Goal: Transaction & Acquisition: Purchase product/service

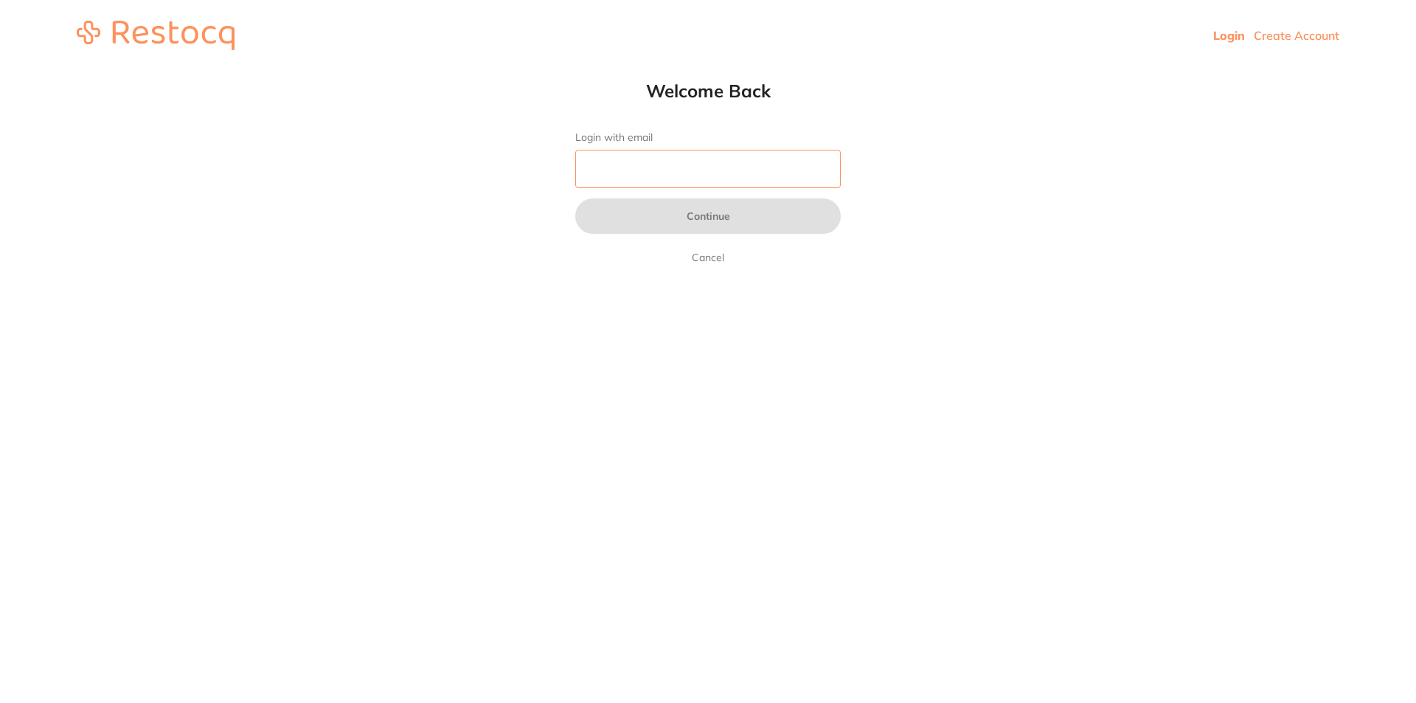
click at [674, 160] on input "Login with email" at bounding box center [707, 169] width 265 height 38
type input "[EMAIL_ADDRESS][DOMAIN_NAME]"
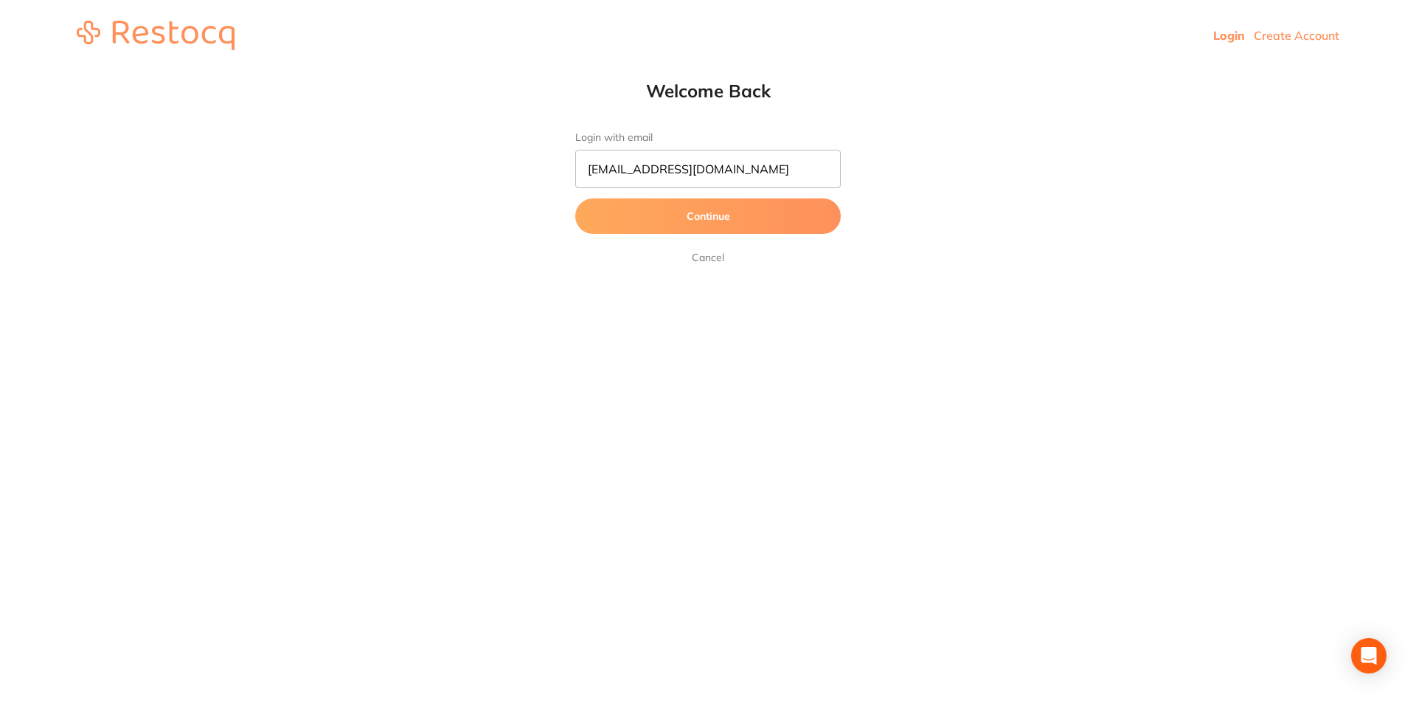
click at [681, 211] on button "Continue" at bounding box center [707, 215] width 265 height 35
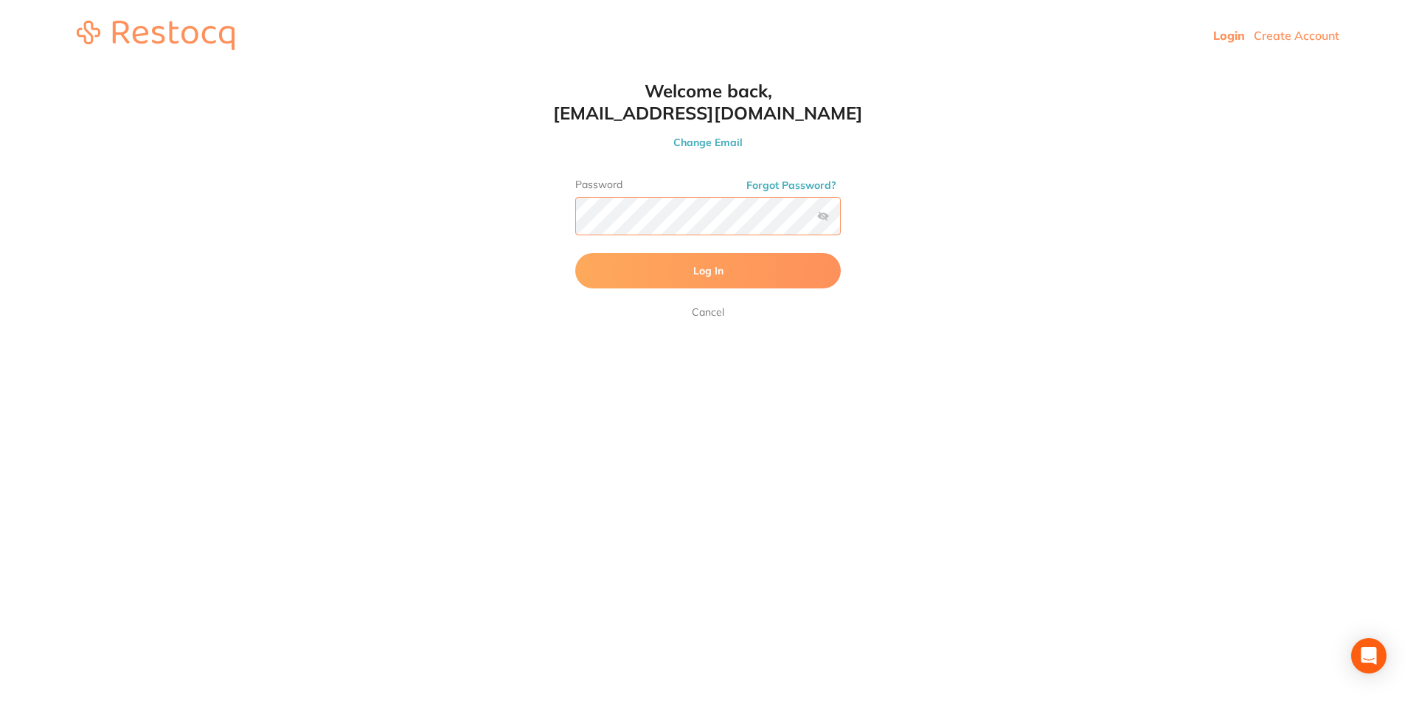
click at [575, 253] on button "Log In" at bounding box center [707, 270] width 265 height 35
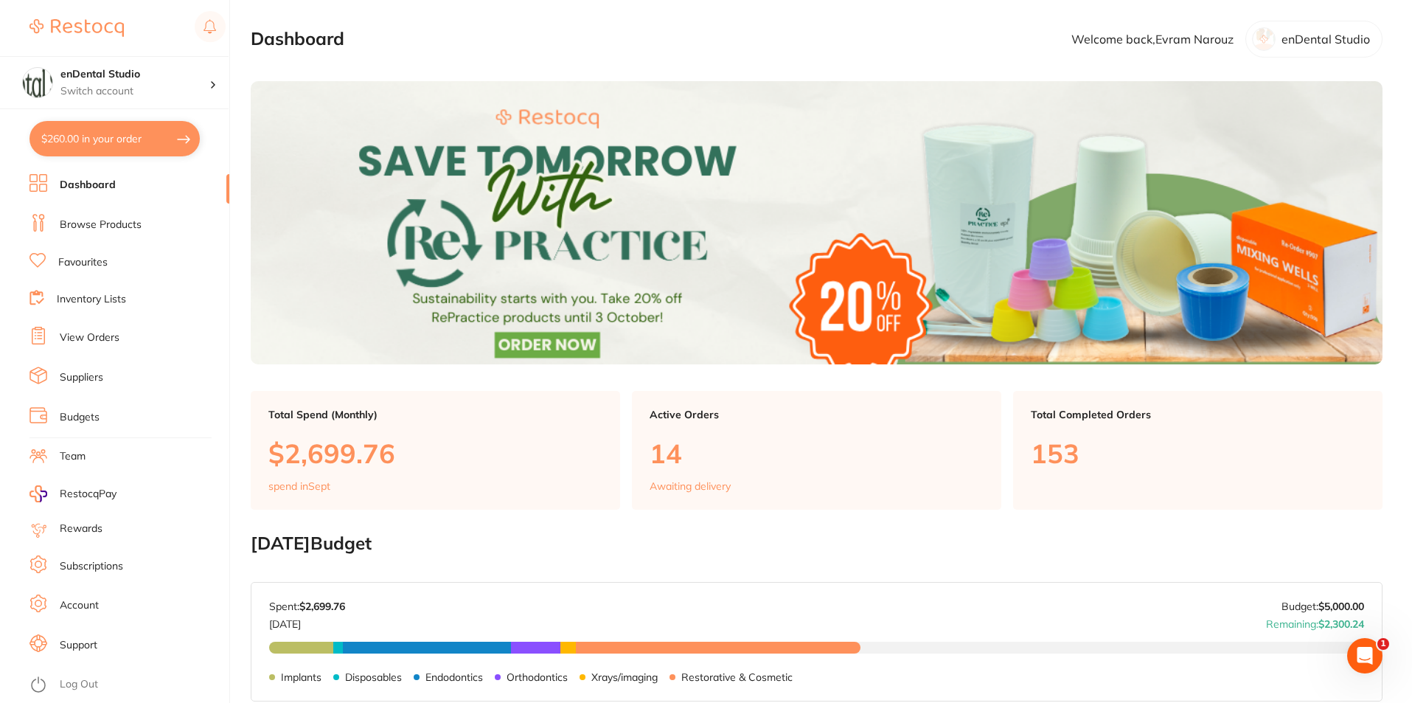
click at [135, 145] on button "$260.00 in your order" at bounding box center [114, 138] width 170 height 35
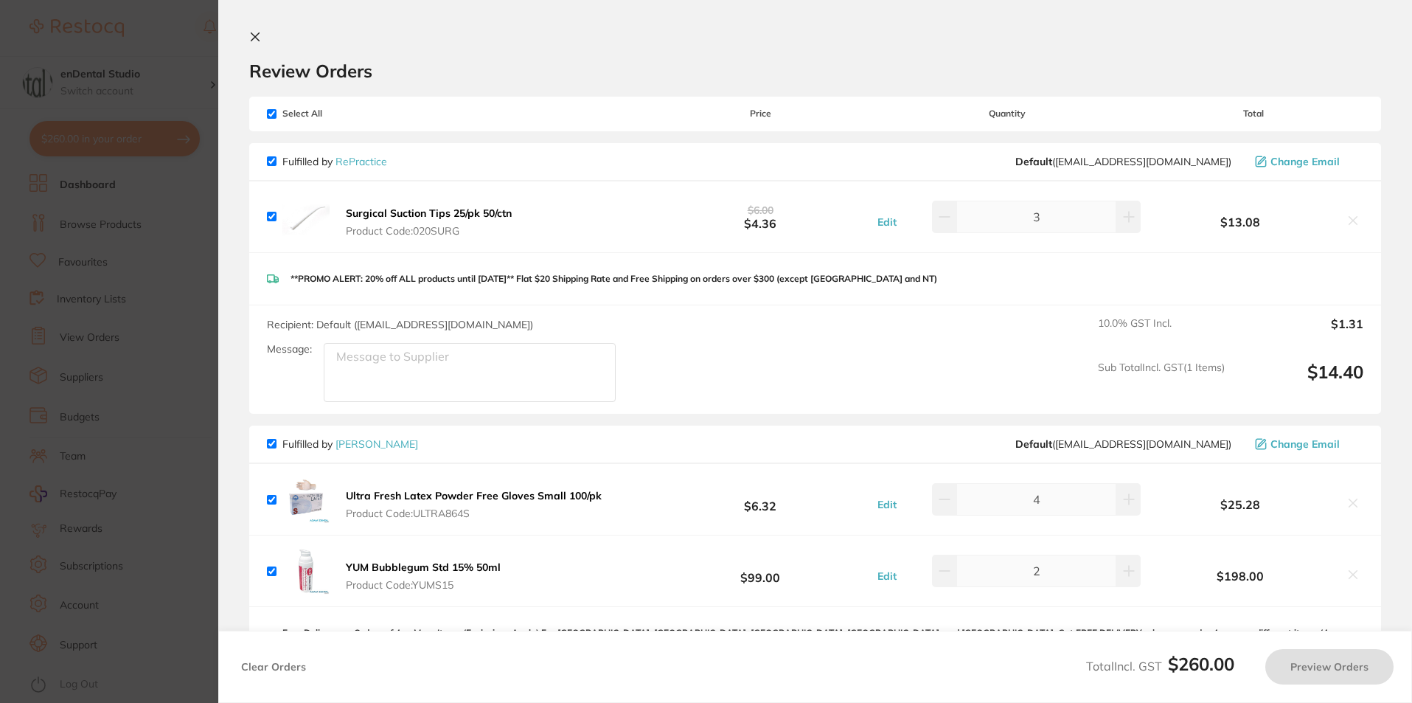
checkbox input "true"
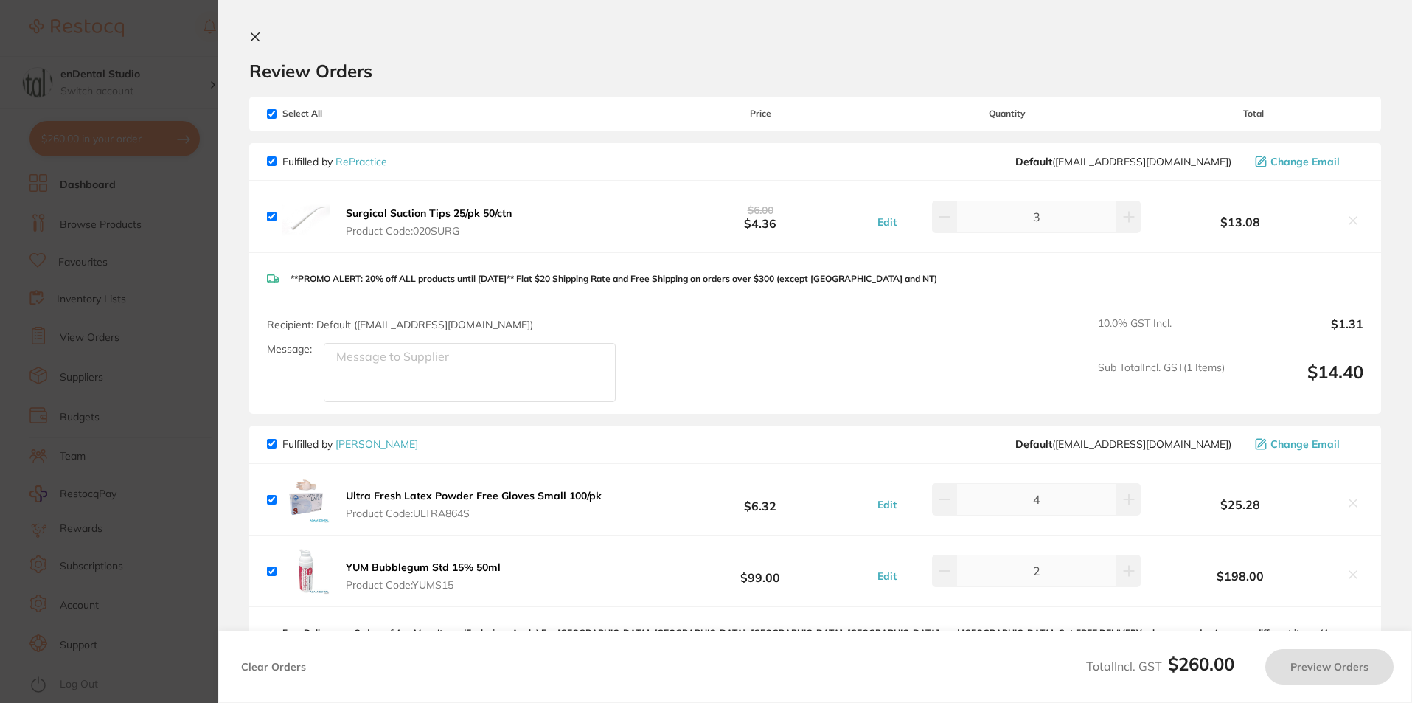
checkbox input "true"
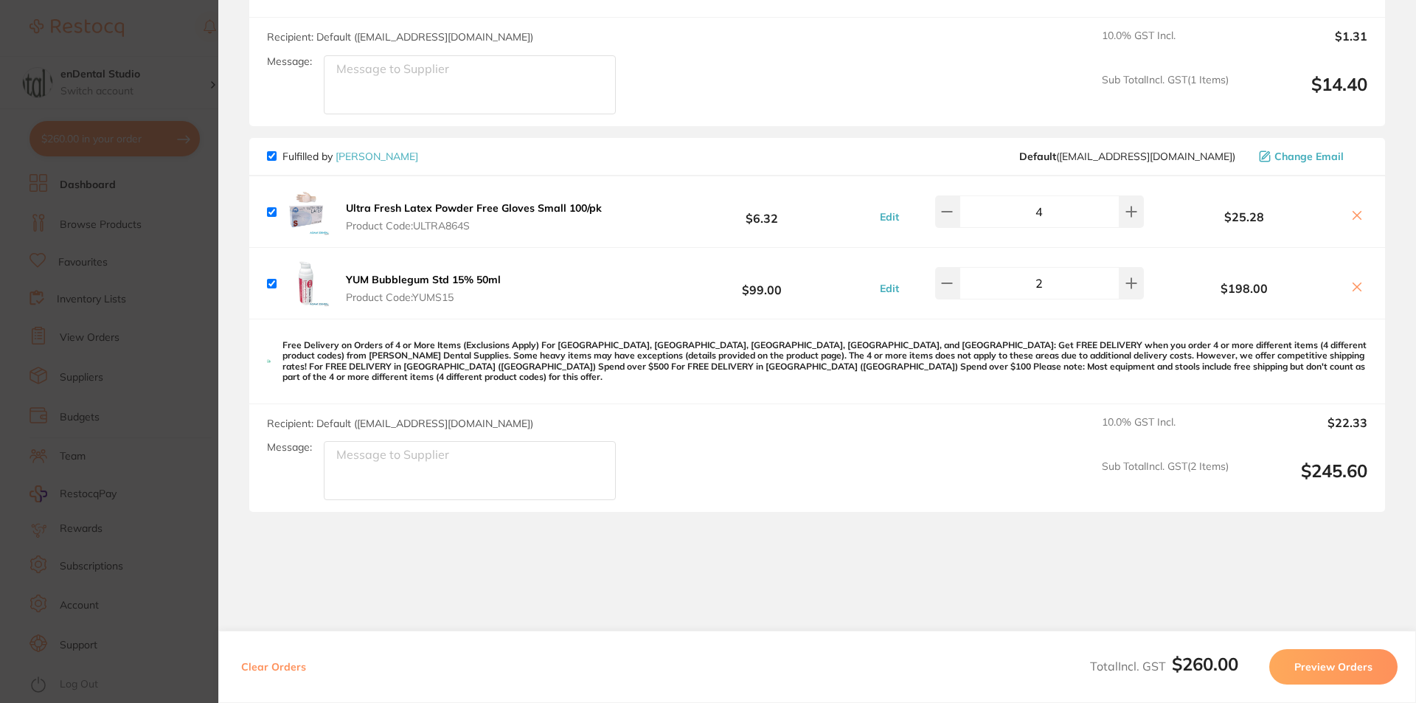
scroll to position [295, 0]
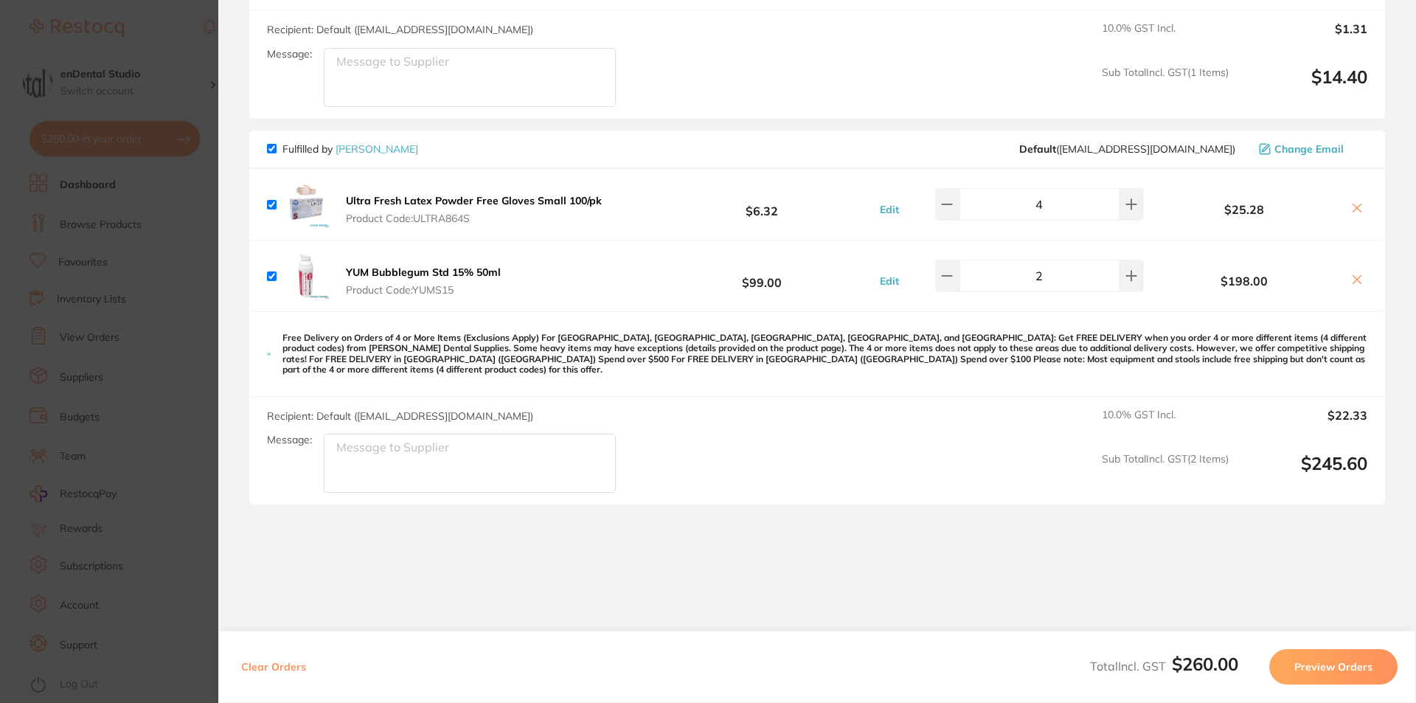
click at [1358, 207] on icon at bounding box center [1357, 208] width 12 height 12
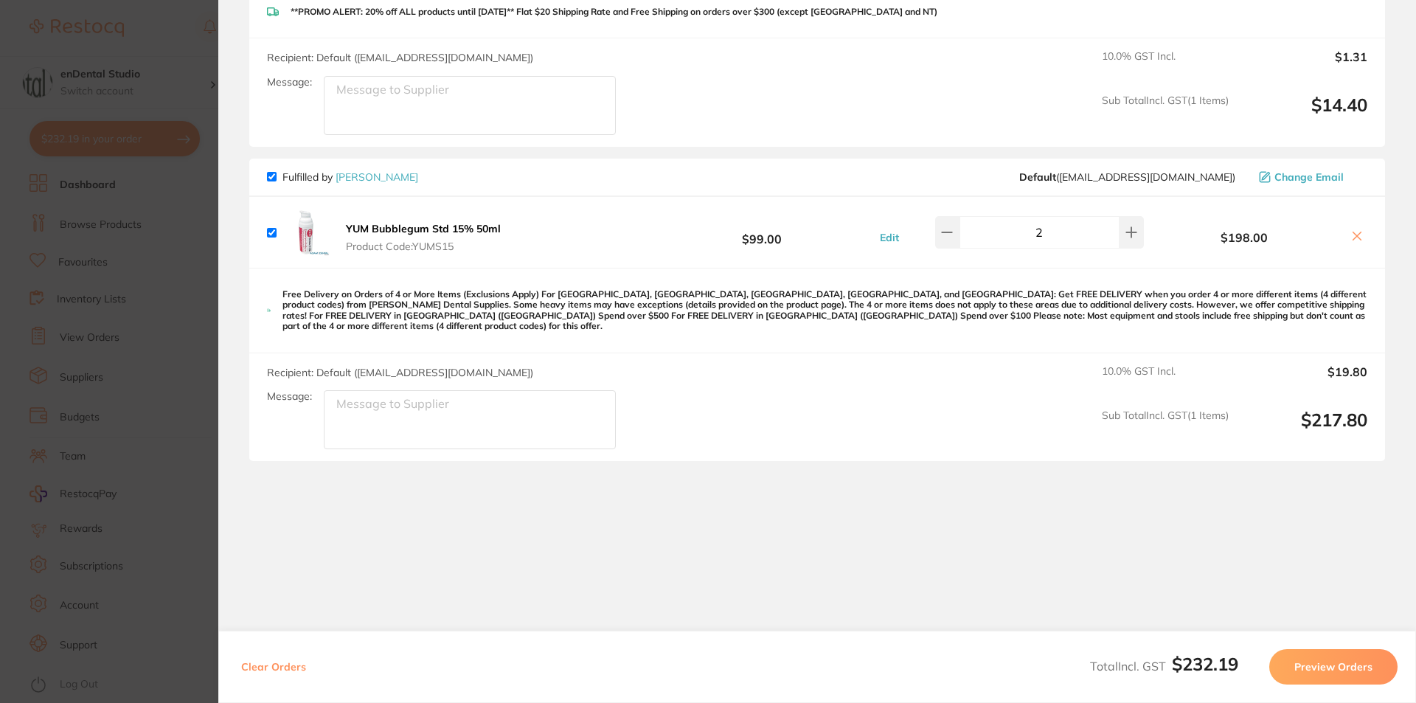
scroll to position [257, 0]
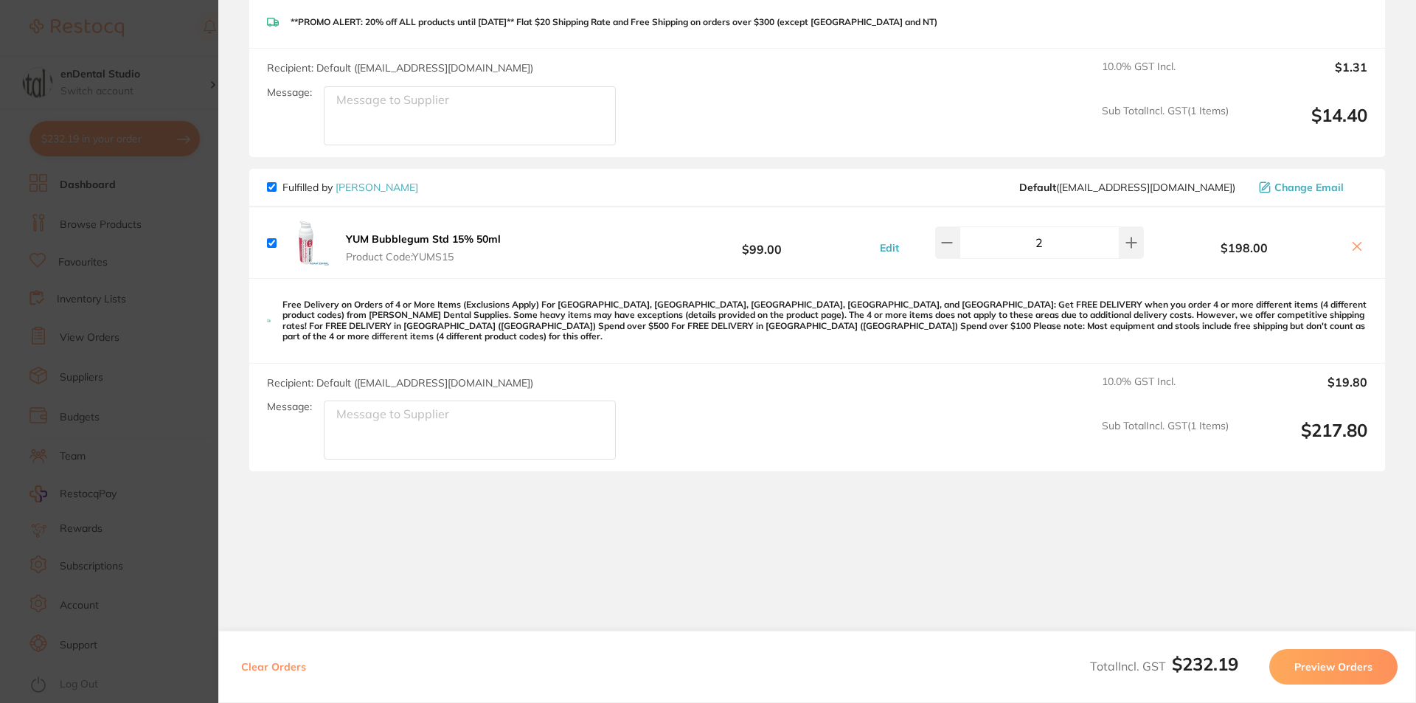
click at [1353, 244] on icon at bounding box center [1357, 247] width 8 height 8
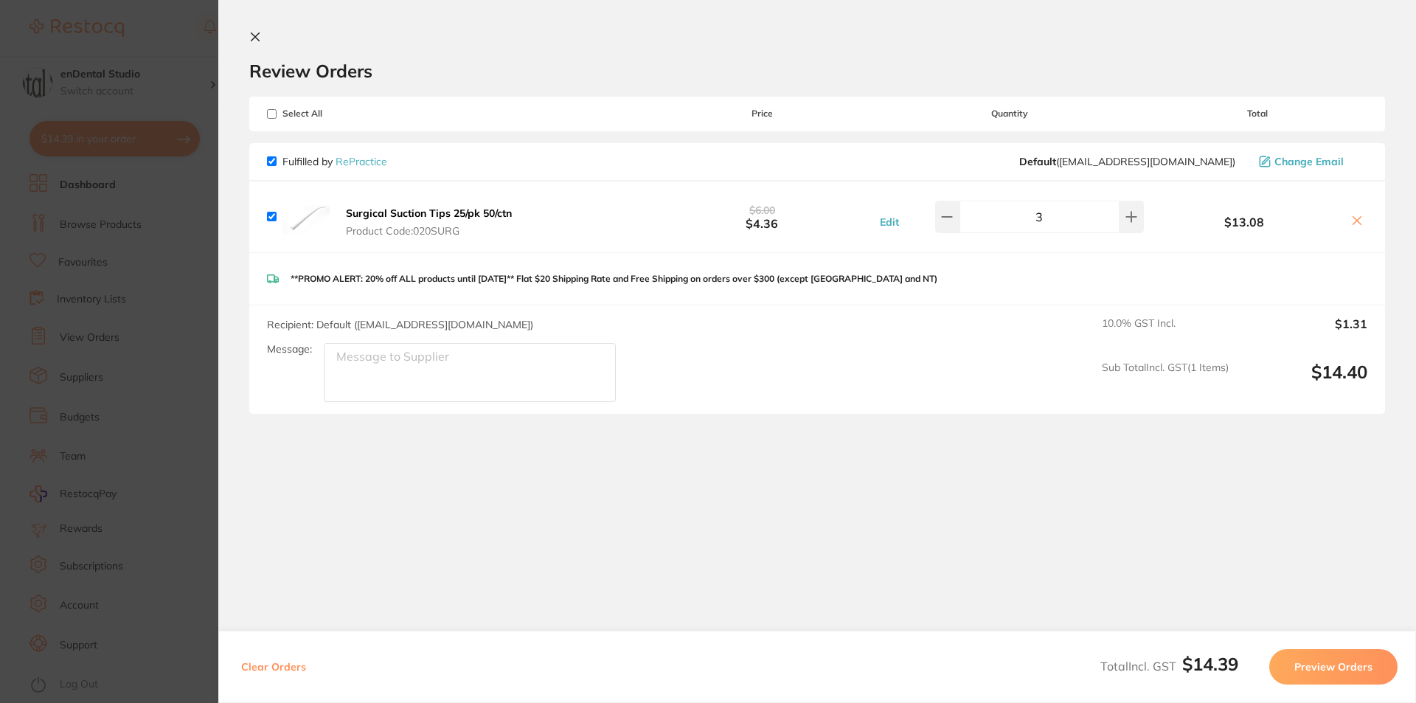
scroll to position [0, 0]
checkbox input "true"
click at [153, 274] on section "Update RRP Set your pre negotiated price for this item. Item Agreed RRP (excl. …" at bounding box center [708, 351] width 1416 height 703
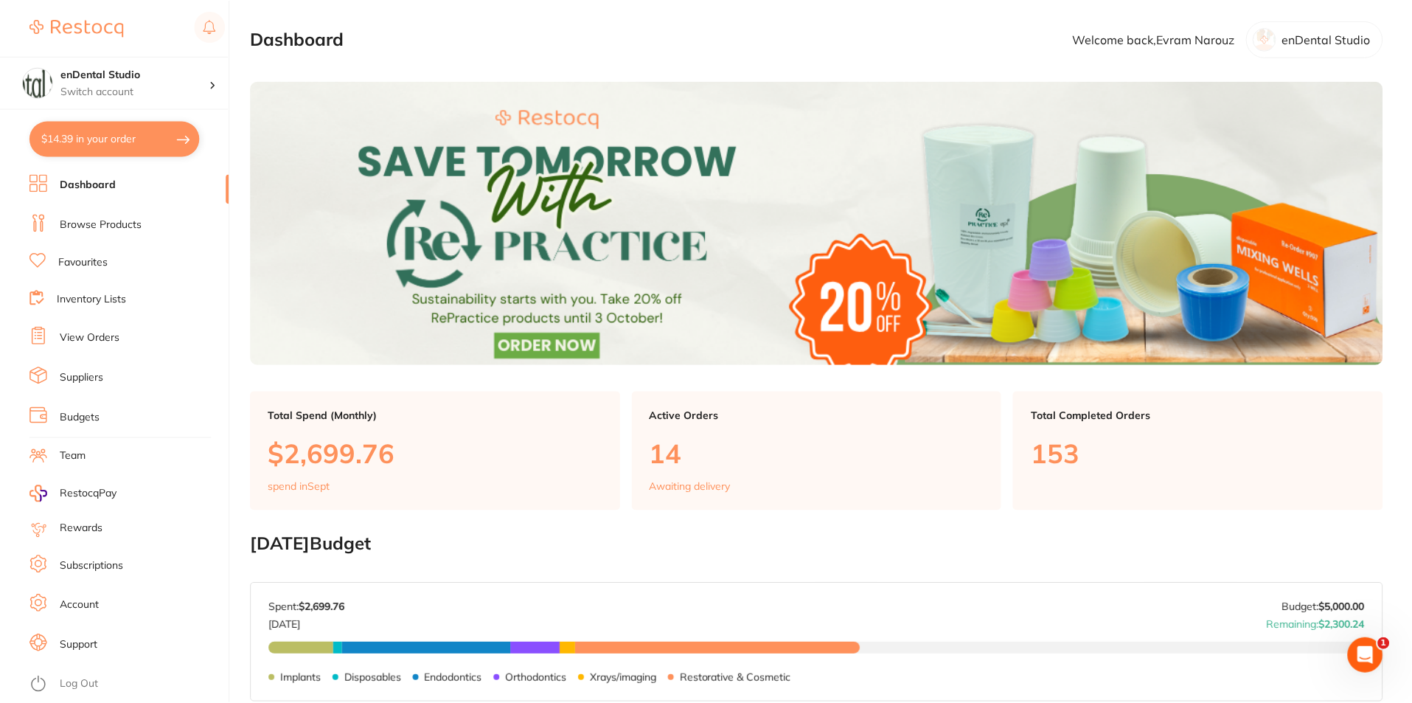
scroll to position [6, 0]
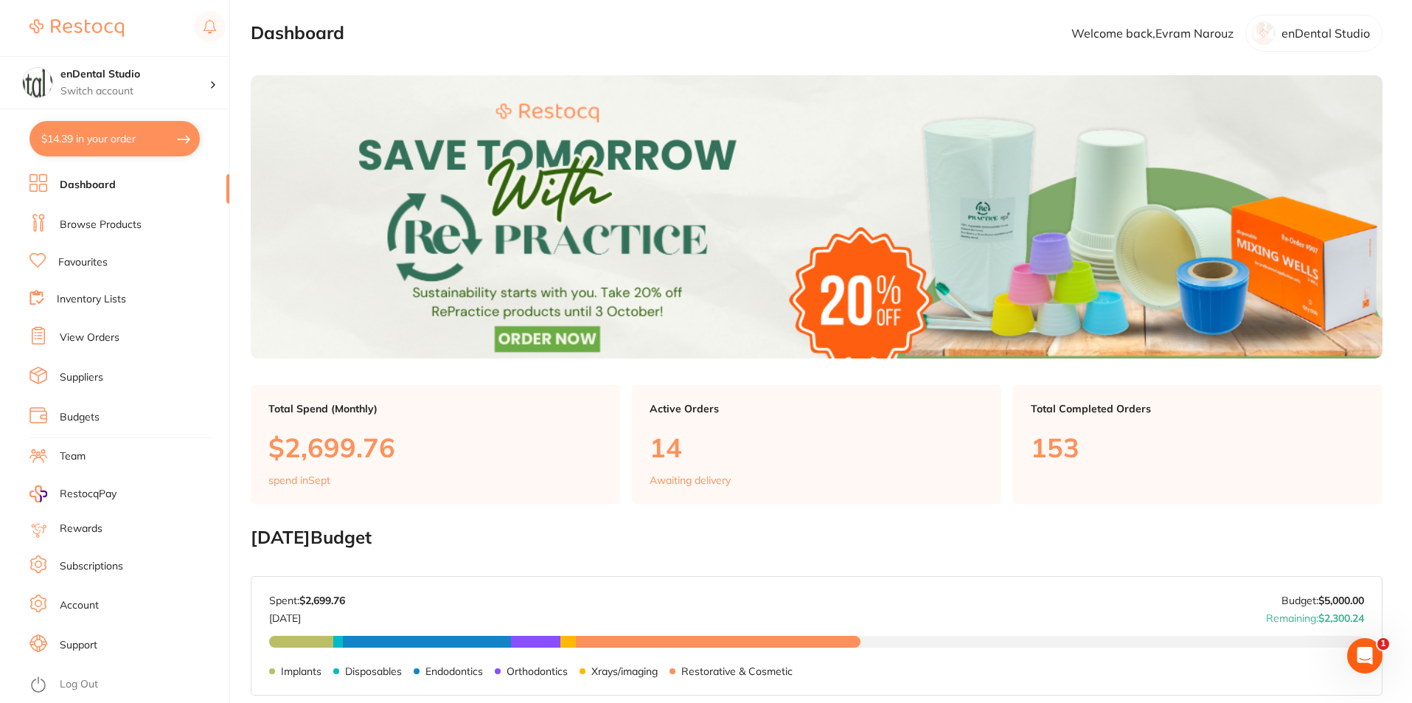
click at [144, 130] on button "$14.39 in your order" at bounding box center [114, 138] width 170 height 35
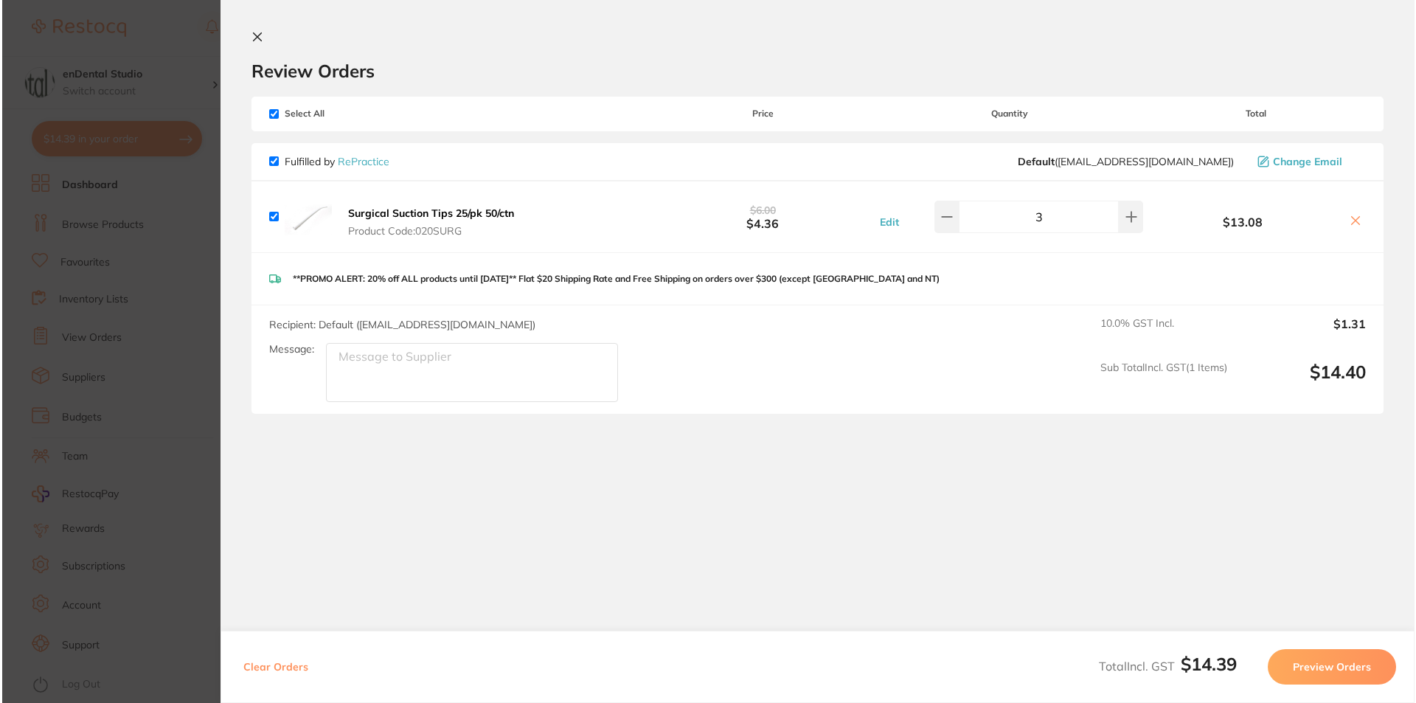
scroll to position [0, 0]
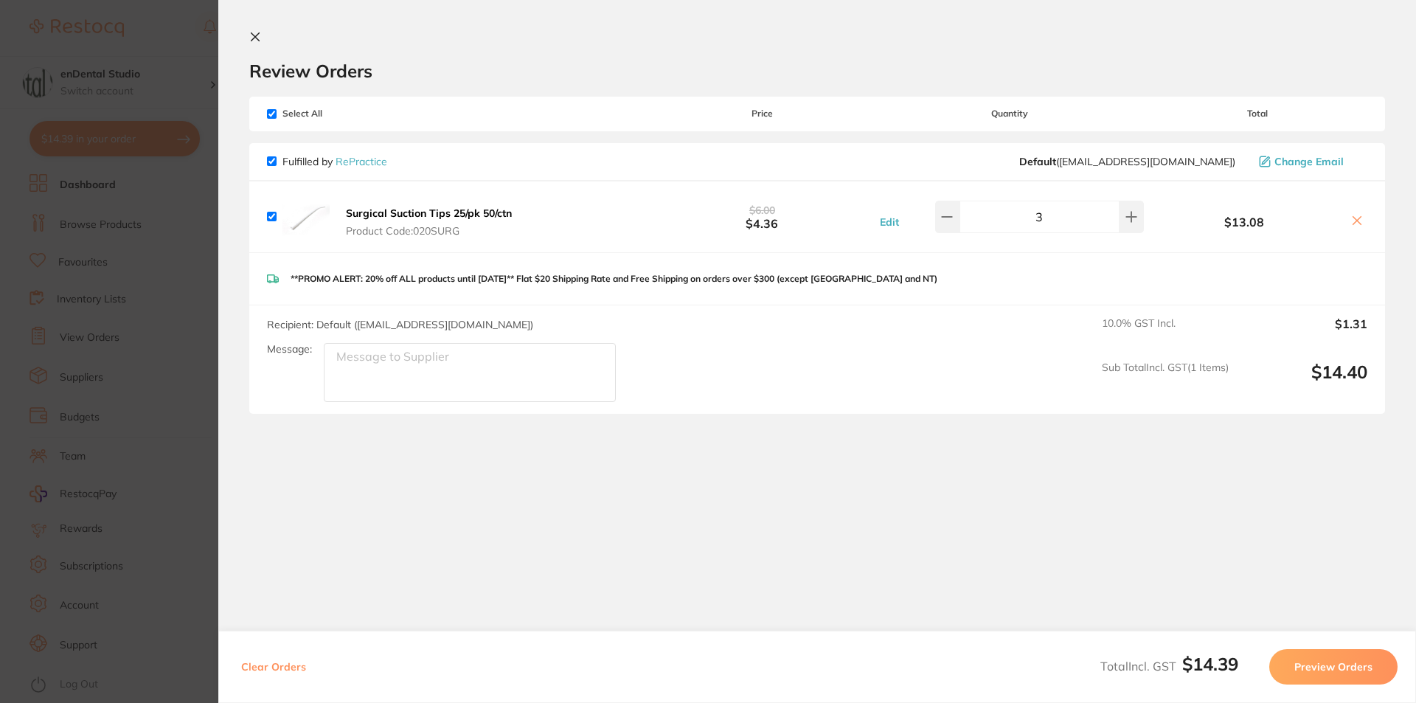
click at [243, 32] on section "Review Orders Your orders are being processed and we will notify you once we ha…" at bounding box center [817, 328] width 1198 height 656
click at [237, 38] on section "Review Orders Your orders are being processed and we will notify you once we ha…" at bounding box center [817, 328] width 1198 height 656
click at [243, 36] on section "Review Orders Your orders are being processed and we will notify you once we ha…" at bounding box center [817, 328] width 1198 height 656
click at [252, 36] on icon at bounding box center [255, 37] width 12 height 12
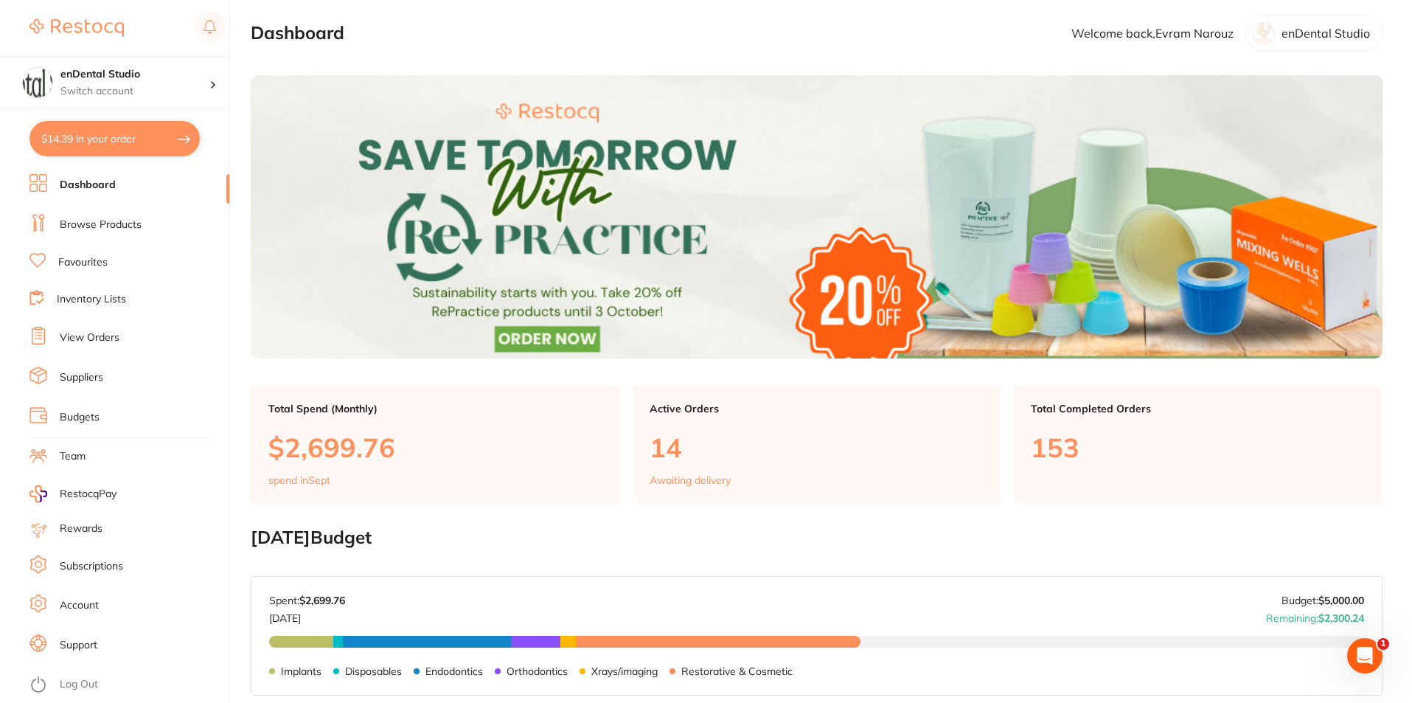
click at [88, 333] on link "View Orders" at bounding box center [90, 337] width 60 height 15
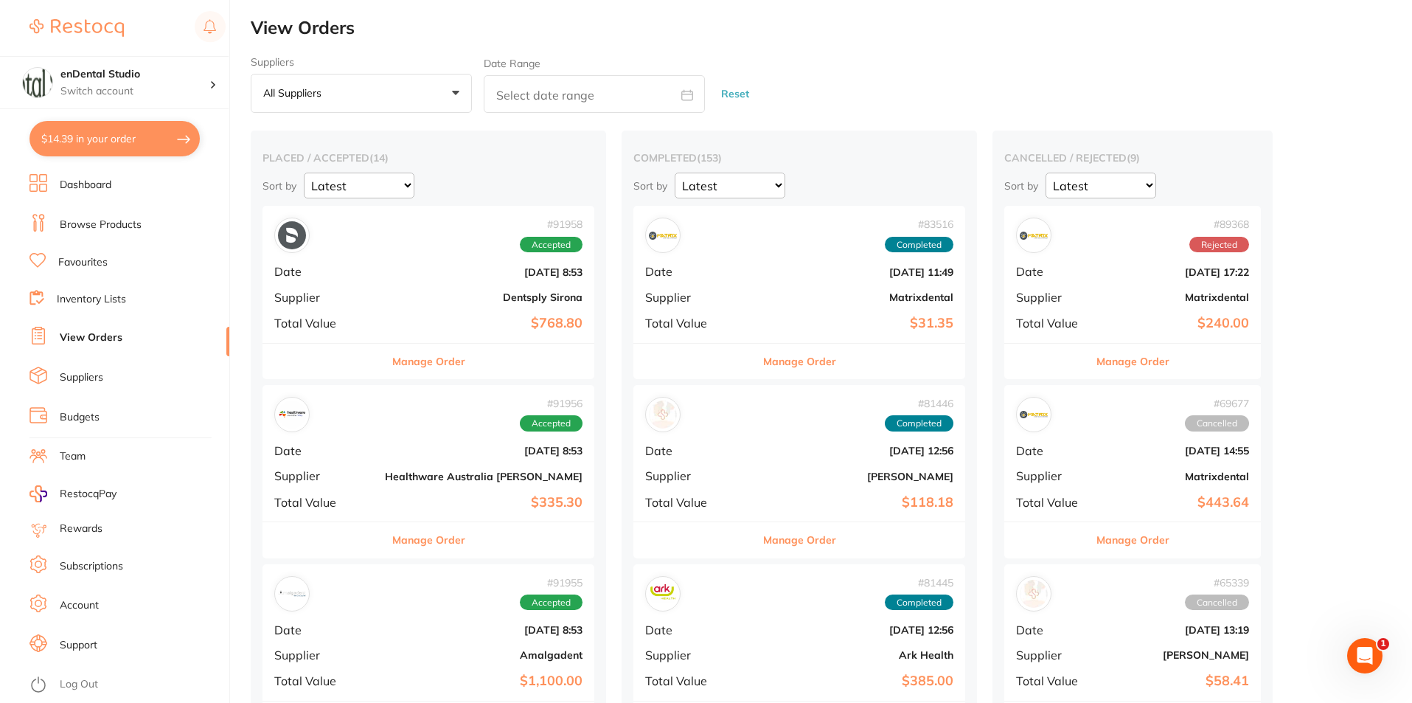
click at [67, 295] on link "Inventory Lists" at bounding box center [91, 299] width 69 height 15
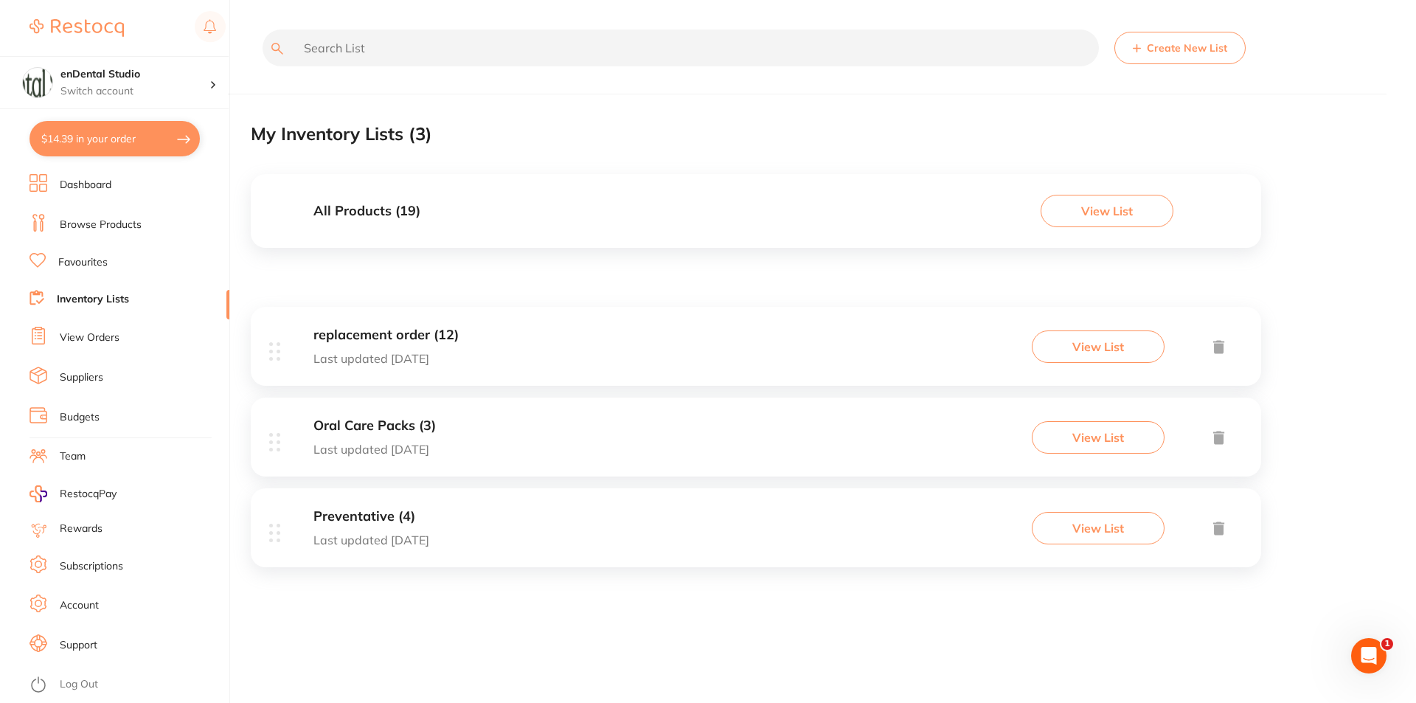
click at [107, 189] on link "Dashboard" at bounding box center [86, 185] width 52 height 15
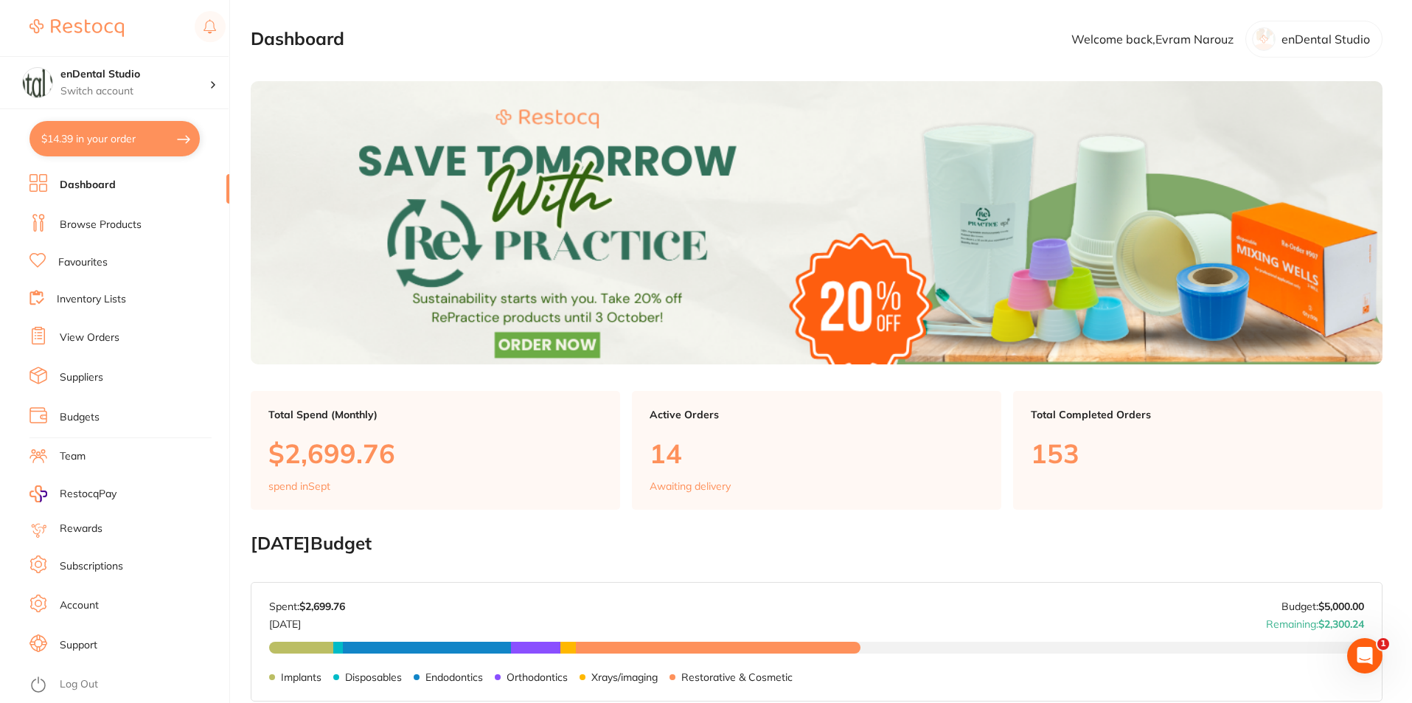
click at [121, 227] on link "Browse Products" at bounding box center [101, 225] width 82 height 15
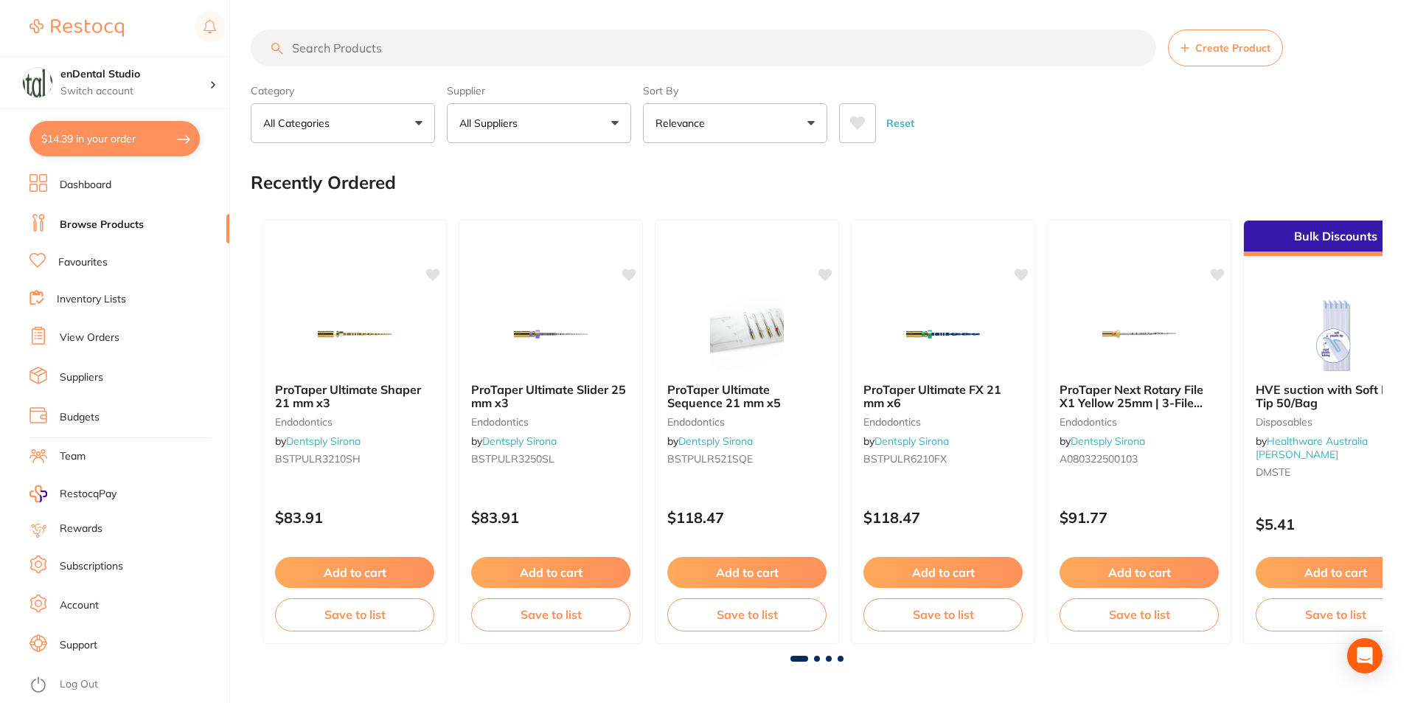
click at [475, 49] on input "search" at bounding box center [704, 47] width 906 height 37
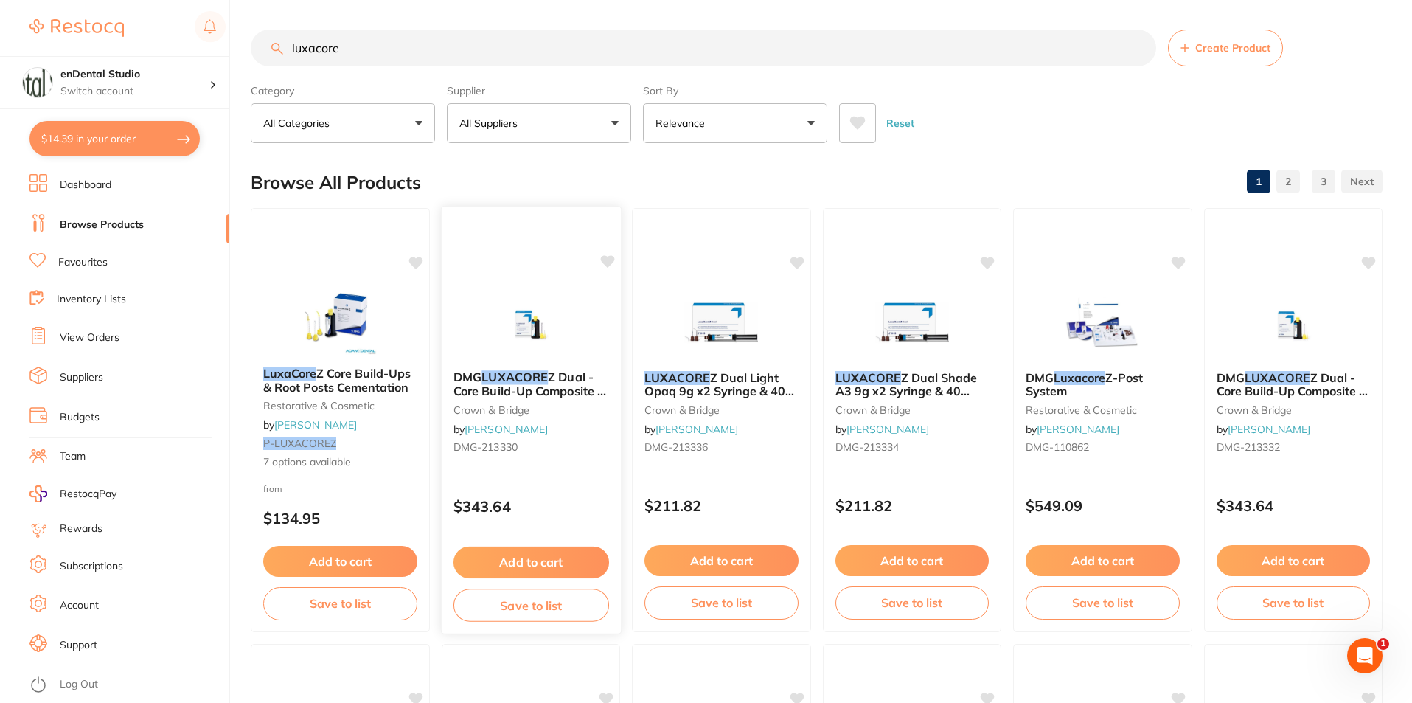
type input "luxacore"
click at [529, 378] on em "LUXACORE" at bounding box center [515, 376] width 66 height 15
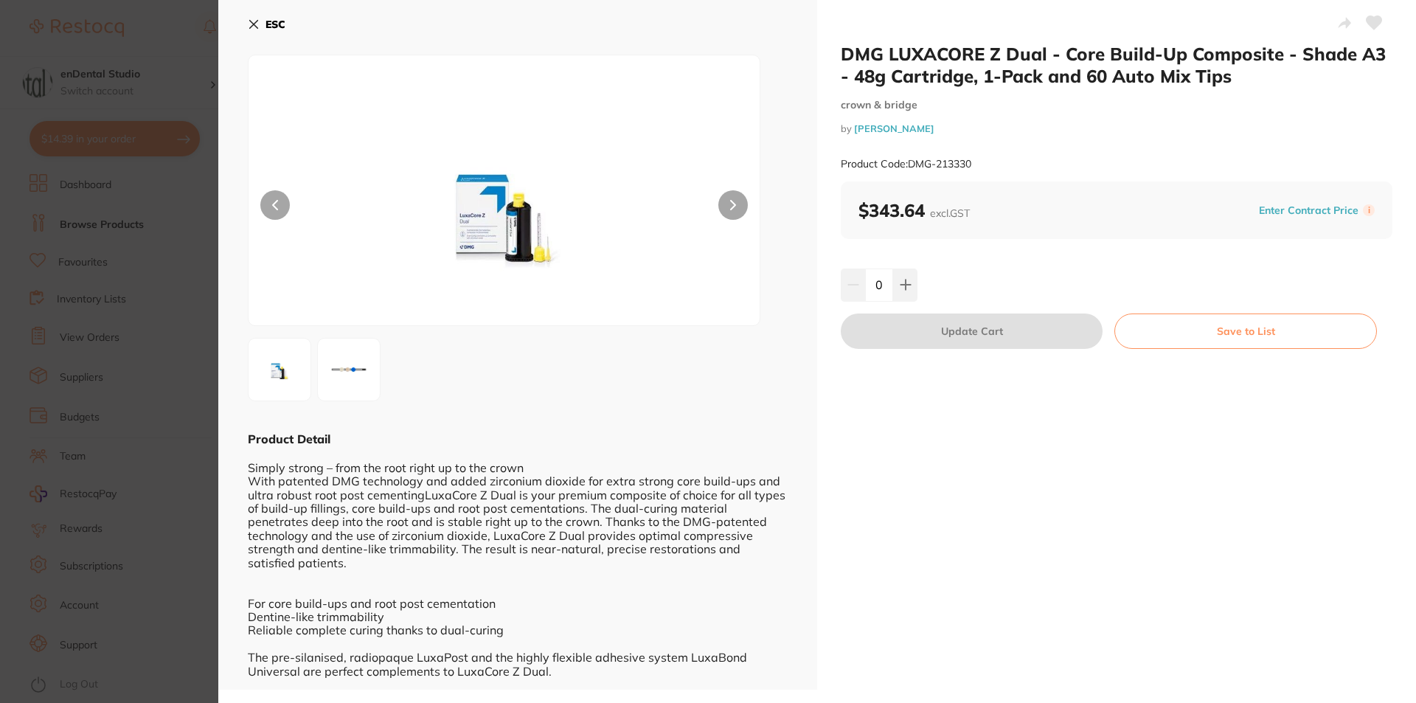
click at [250, 38] on div "ESC" at bounding box center [518, 33] width 540 height 43
click at [250, 31] on button "ESC" at bounding box center [267, 24] width 38 height 25
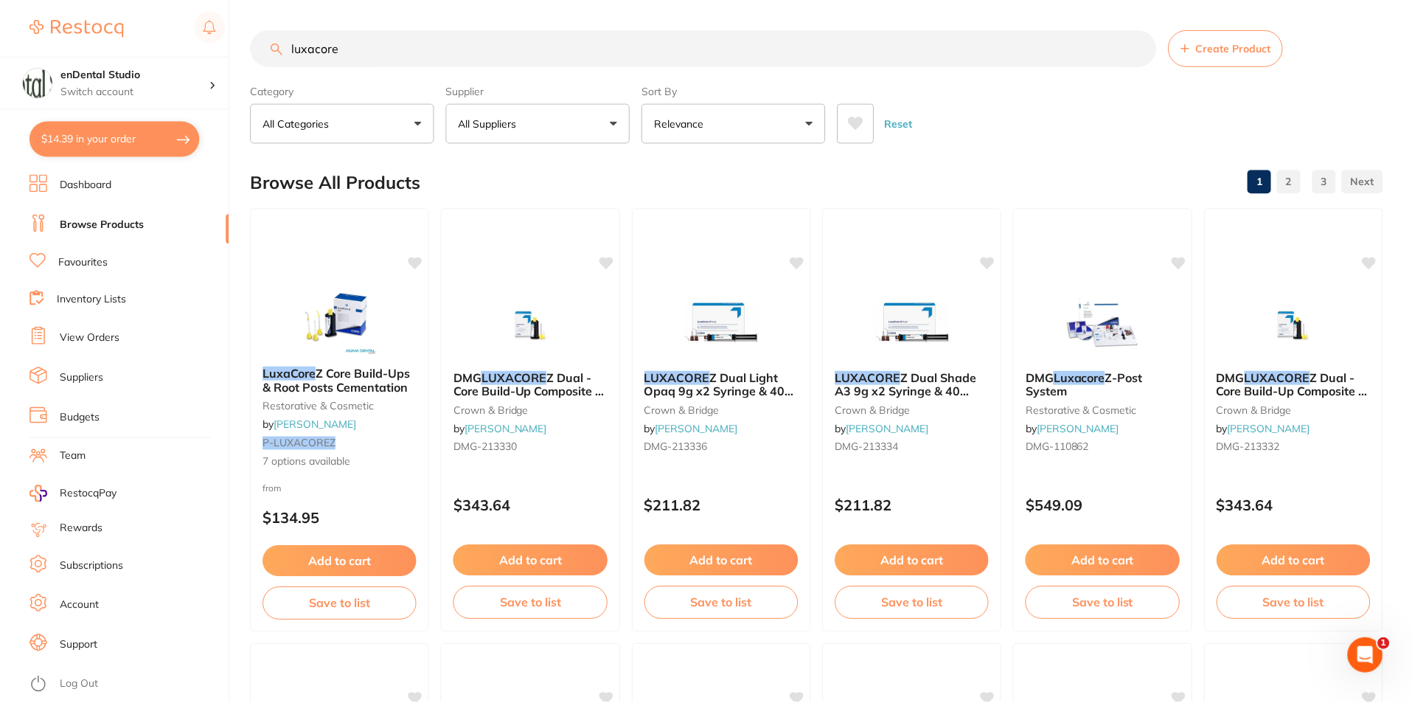
scroll to position [6, 0]
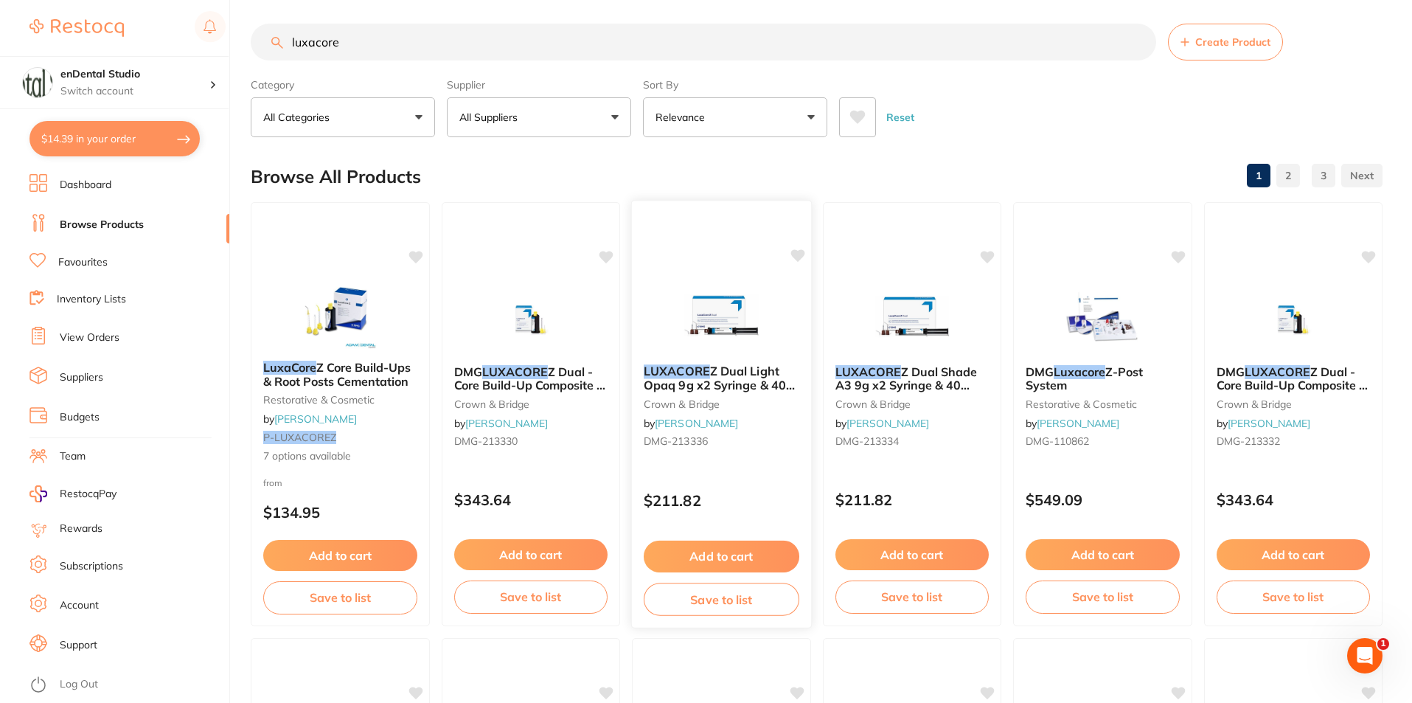
click at [717, 394] on div "LUXACORE Z Dual Light Opaq 9g x2 Syringe & 40 Smart Mix Tip crown & bridge by […" at bounding box center [721, 409] width 179 height 113
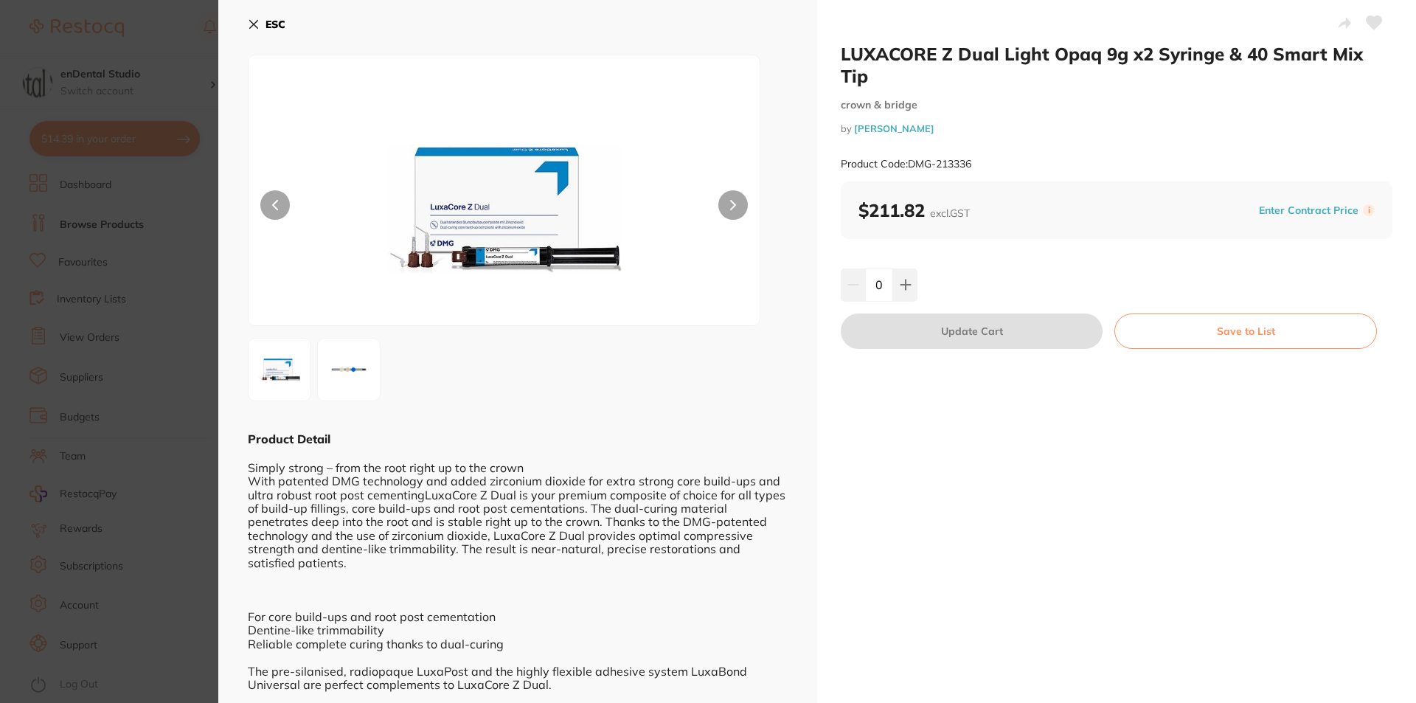
click at [252, 17] on button "ESC" at bounding box center [267, 24] width 38 height 25
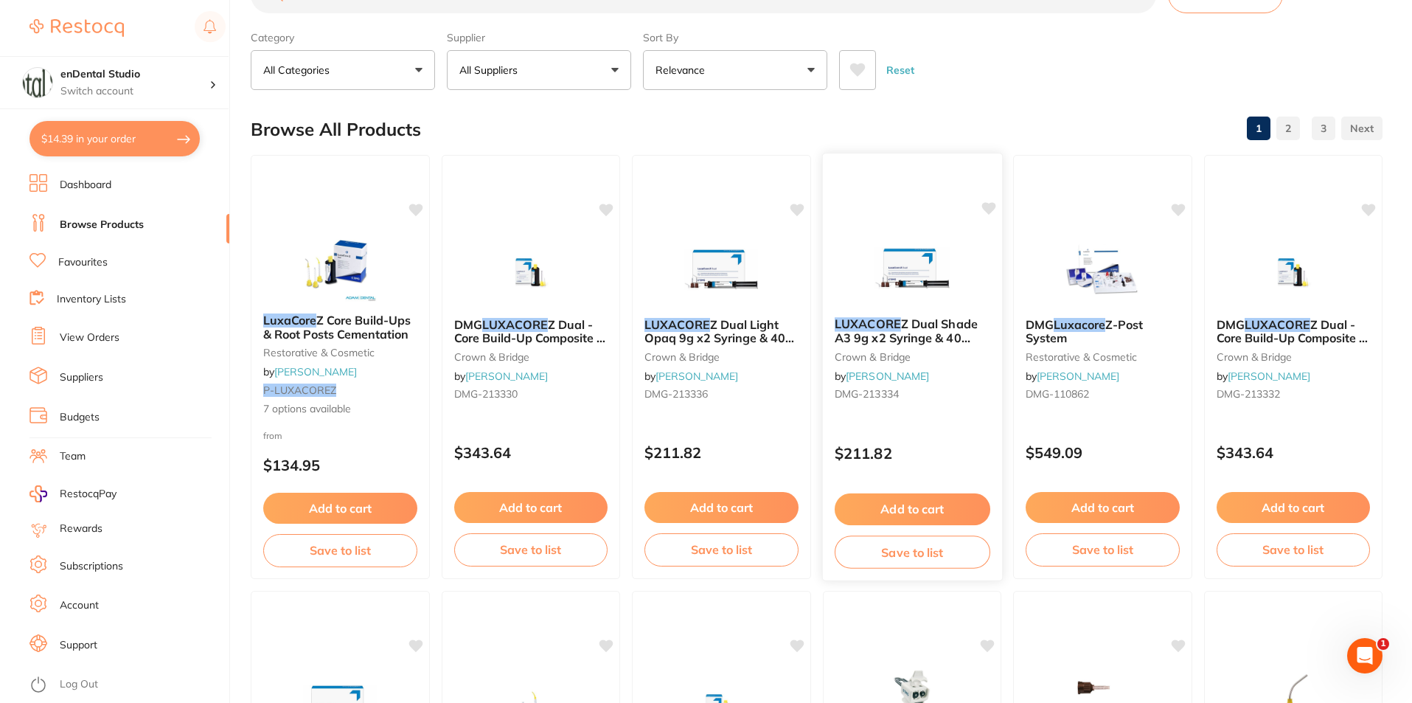
scroll to position [80, 0]
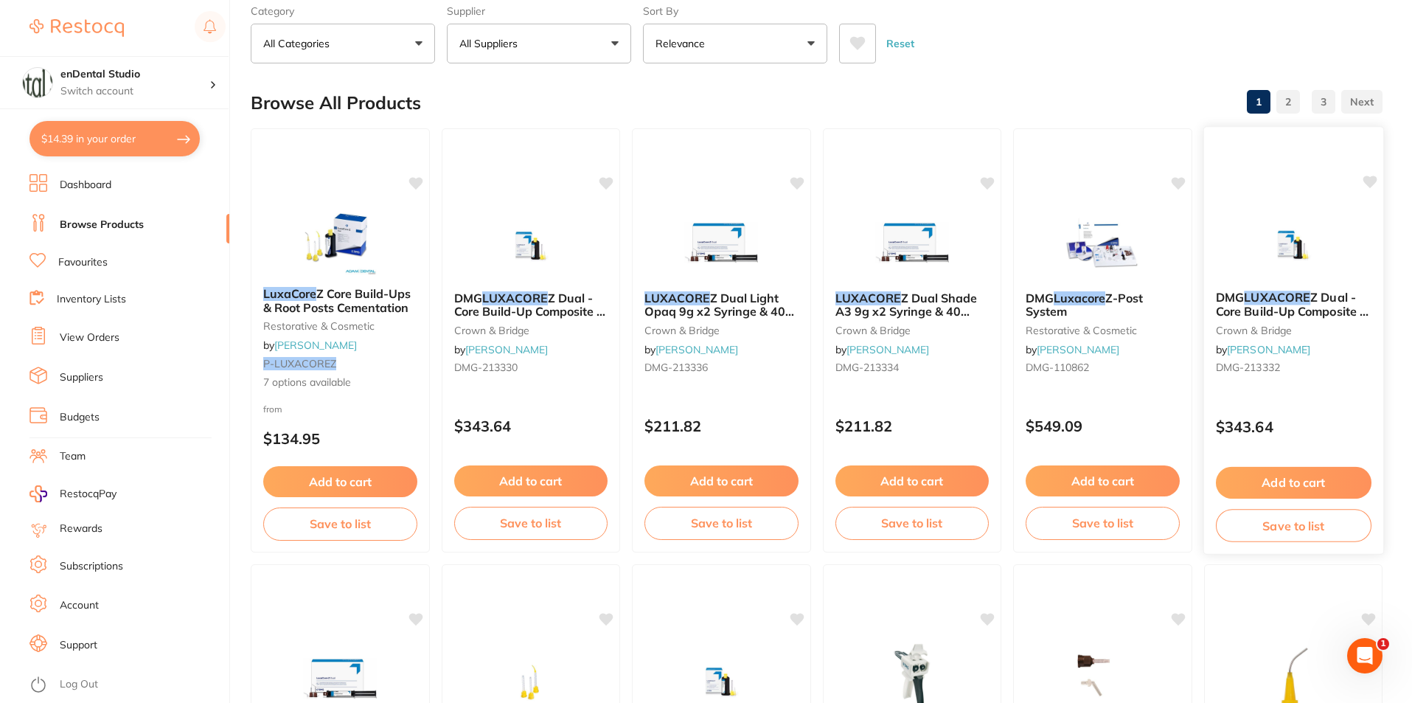
click at [1296, 313] on span "Z Dual - Core Build-Up Composite - Shade Light Opaque - 48g Cartridge, 1-Pack a…" at bounding box center [1291, 324] width 153 height 69
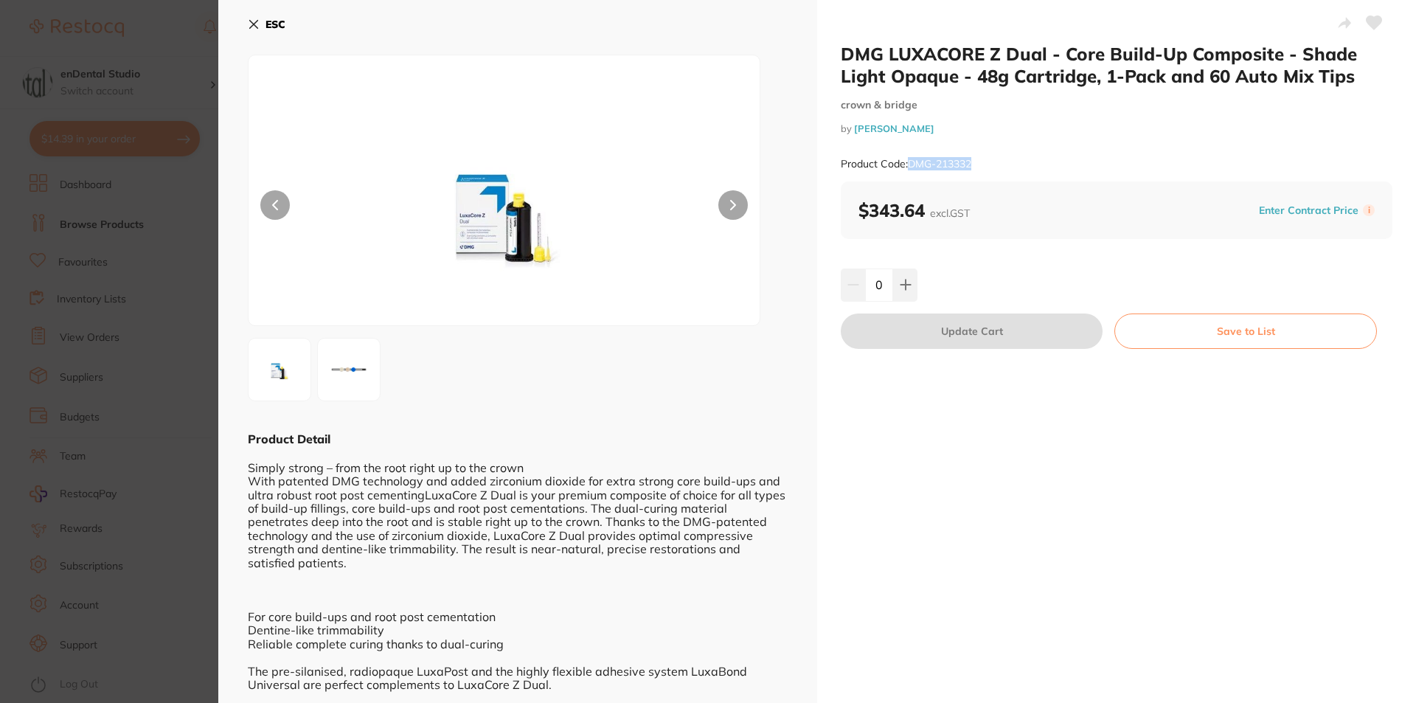
drag, startPoint x: 991, startPoint y: 168, endPoint x: 906, endPoint y: 172, distance: 84.9
click at [906, 172] on div "Product Code: DMG-213332" at bounding box center [1117, 164] width 552 height 36
drag, startPoint x: 987, startPoint y: 164, endPoint x: 912, endPoint y: 162, distance: 75.3
click at [908, 162] on div "Product Code: DMG-213332" at bounding box center [1117, 164] width 552 height 36
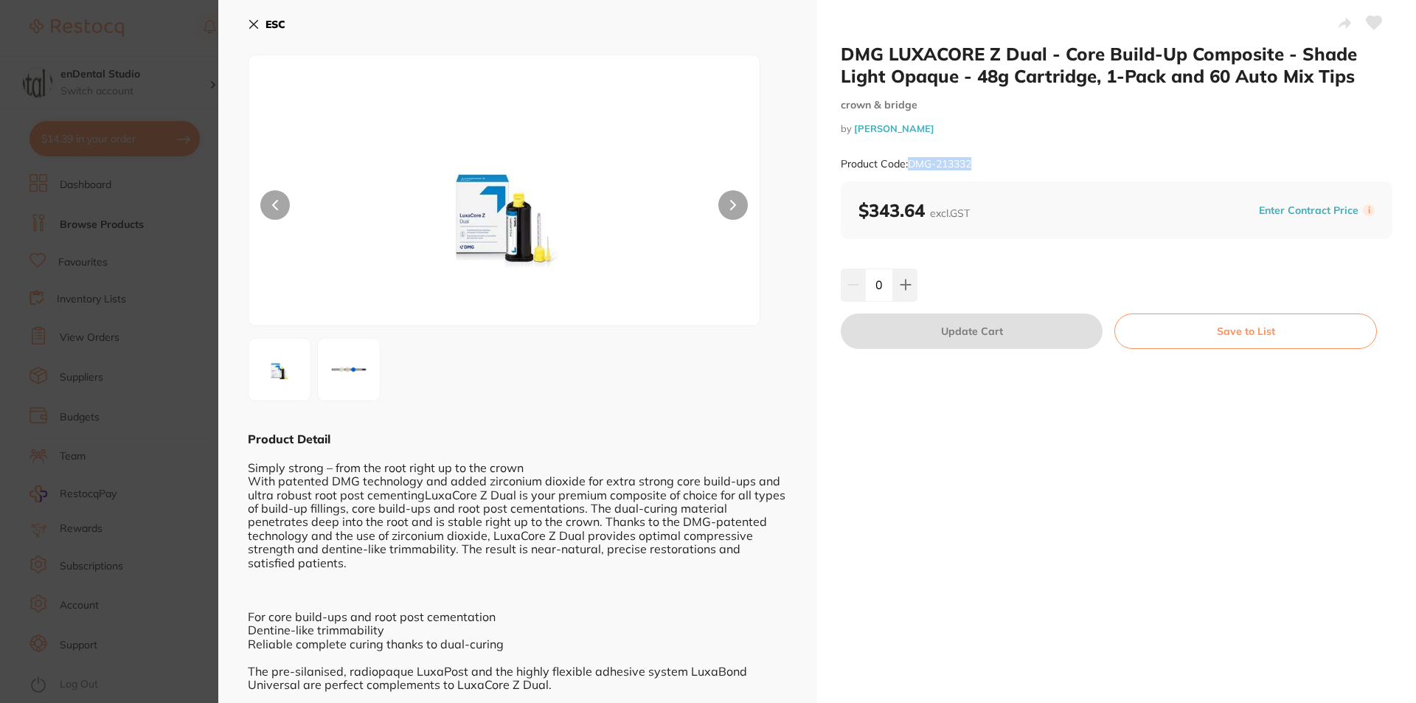
copy small "DMG-213332"
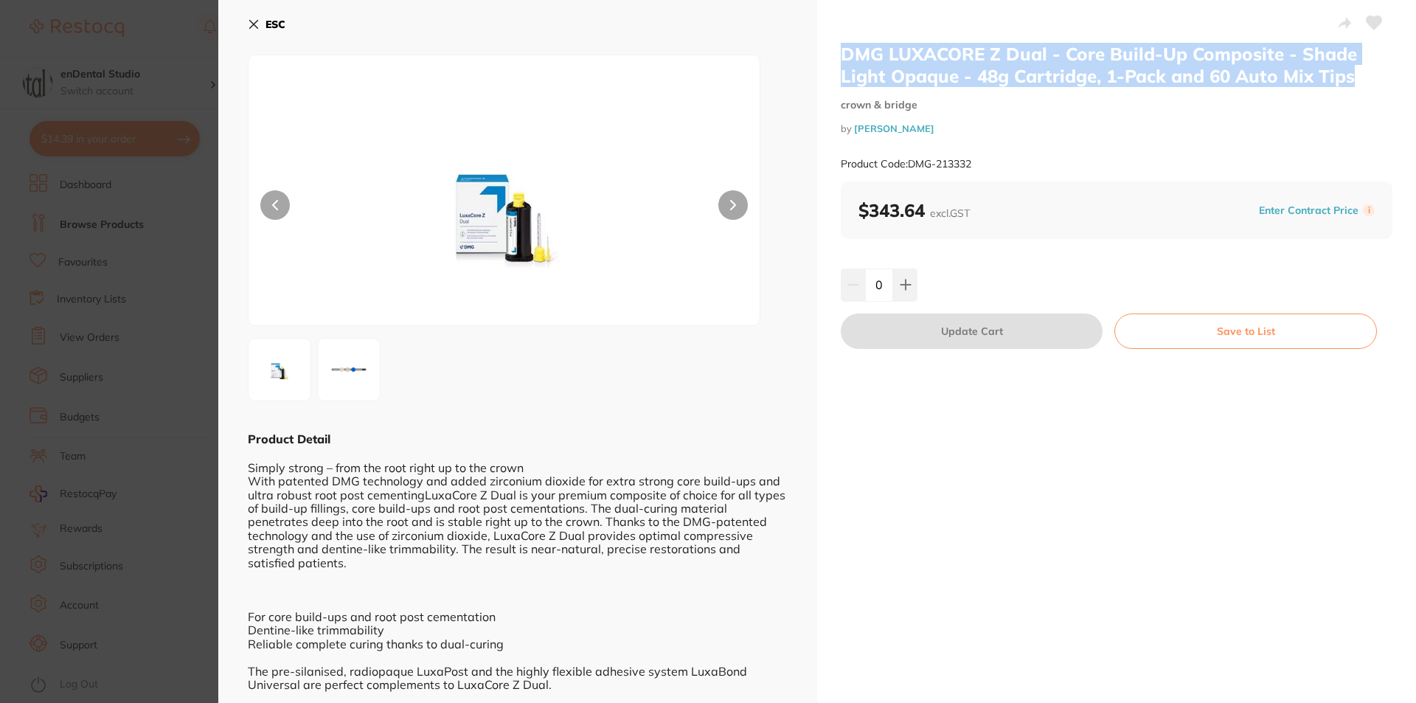
drag, startPoint x: 839, startPoint y: 55, endPoint x: 1361, endPoint y: 77, distance: 521.9
click at [1361, 77] on h2 "DMG LUXACORE Z Dual - Core Build-Up Composite - Shade Light Opaque - 48g Cartri…" at bounding box center [1117, 65] width 552 height 44
copy h2 "DMG LUXACORE Z Dual - Core Build-Up Composite - Shade Light Opaque - 48g Cartri…"
click at [263, 18] on button "ESC" at bounding box center [267, 24] width 38 height 25
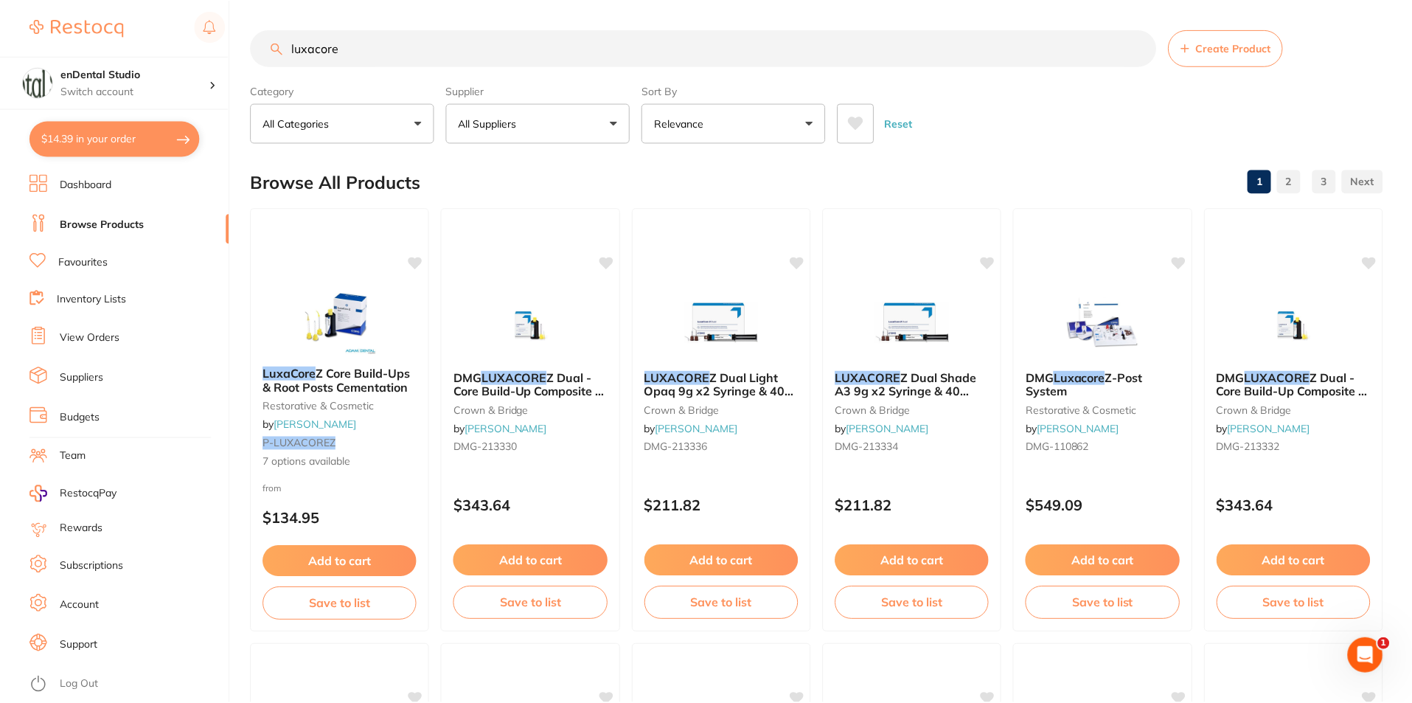
scroll to position [80, 0]
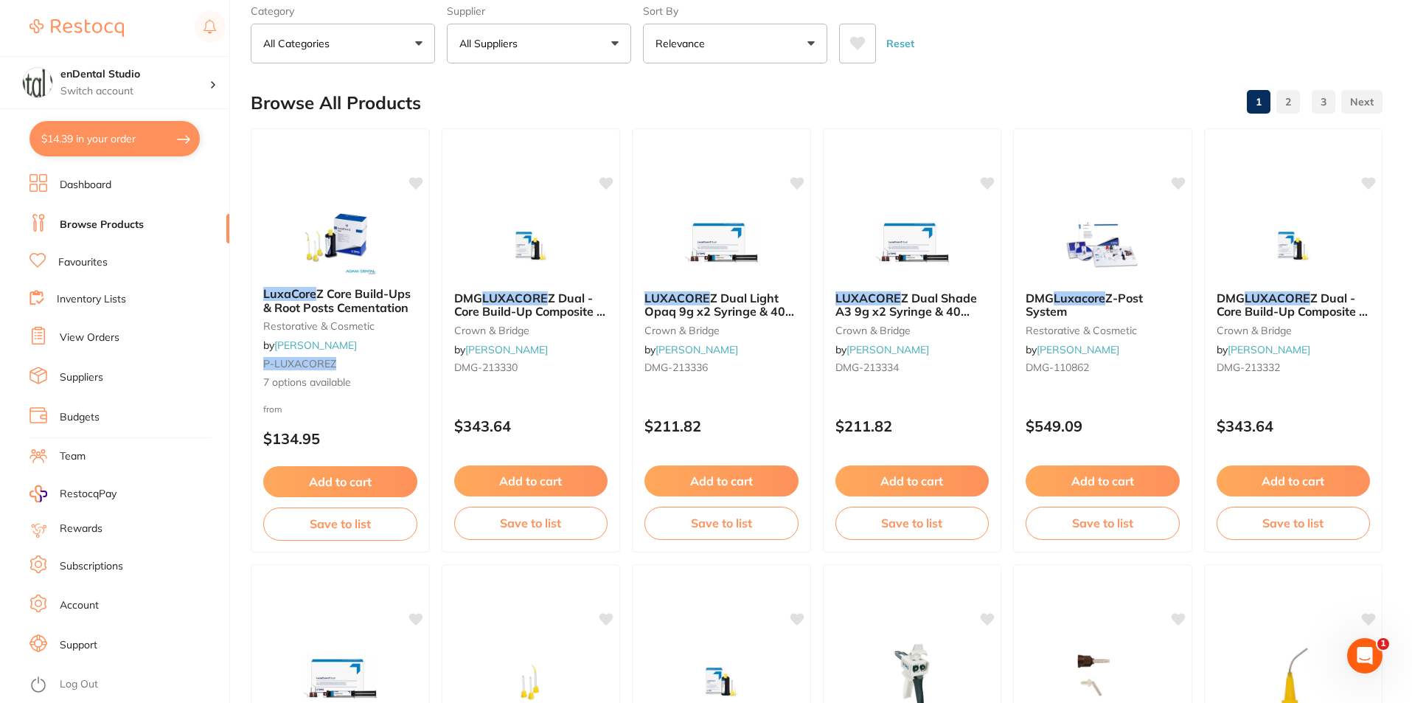
drag, startPoint x: 917, startPoint y: 298, endPoint x: 996, endPoint y: 88, distance: 224.8
click at [996, 87] on div "Browse All Products 1 2 3" at bounding box center [817, 102] width 1132 height 49
drag, startPoint x: 910, startPoint y: 292, endPoint x: 877, endPoint y: 308, distance: 36.9
click at [877, 308] on span "Z Dual Shade A3 9g x2 Syringe & 40 Smart Mix Tip" at bounding box center [907, 312] width 142 height 42
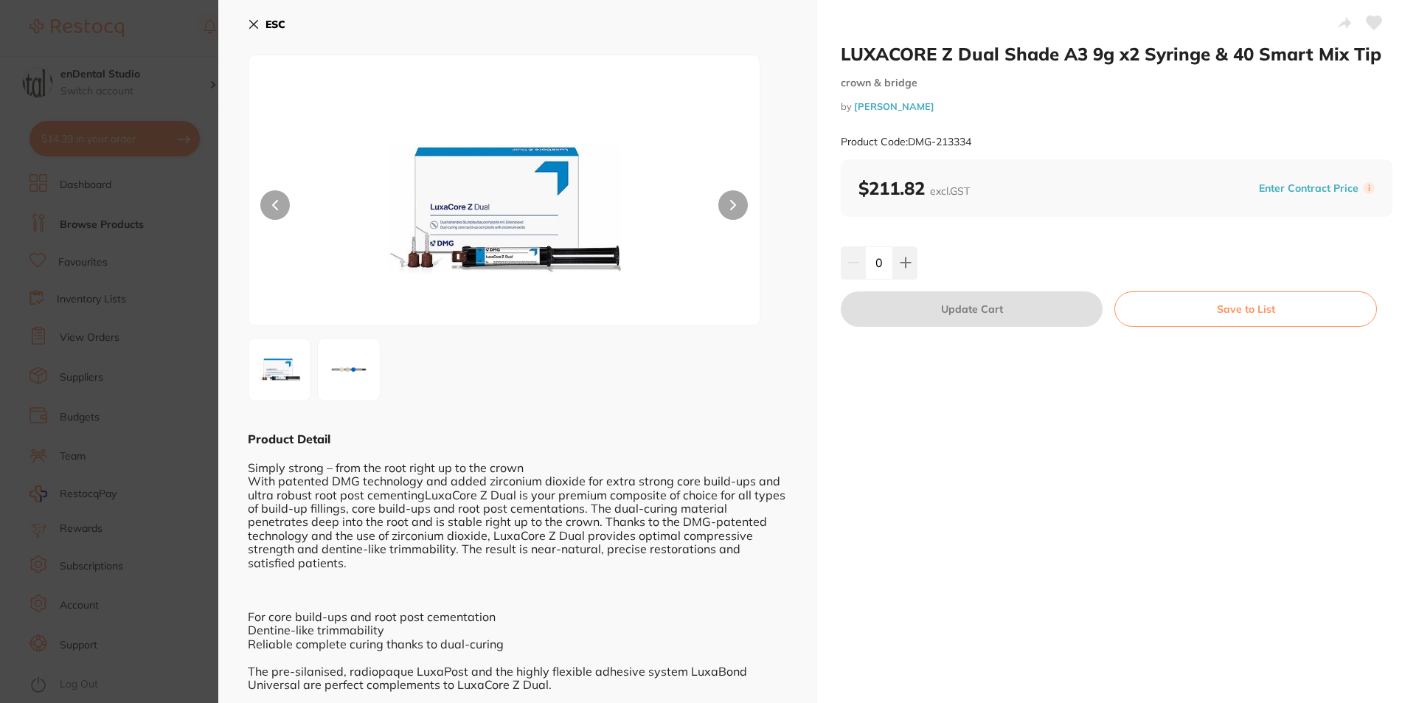
click at [272, 32] on button "ESC" at bounding box center [267, 24] width 38 height 25
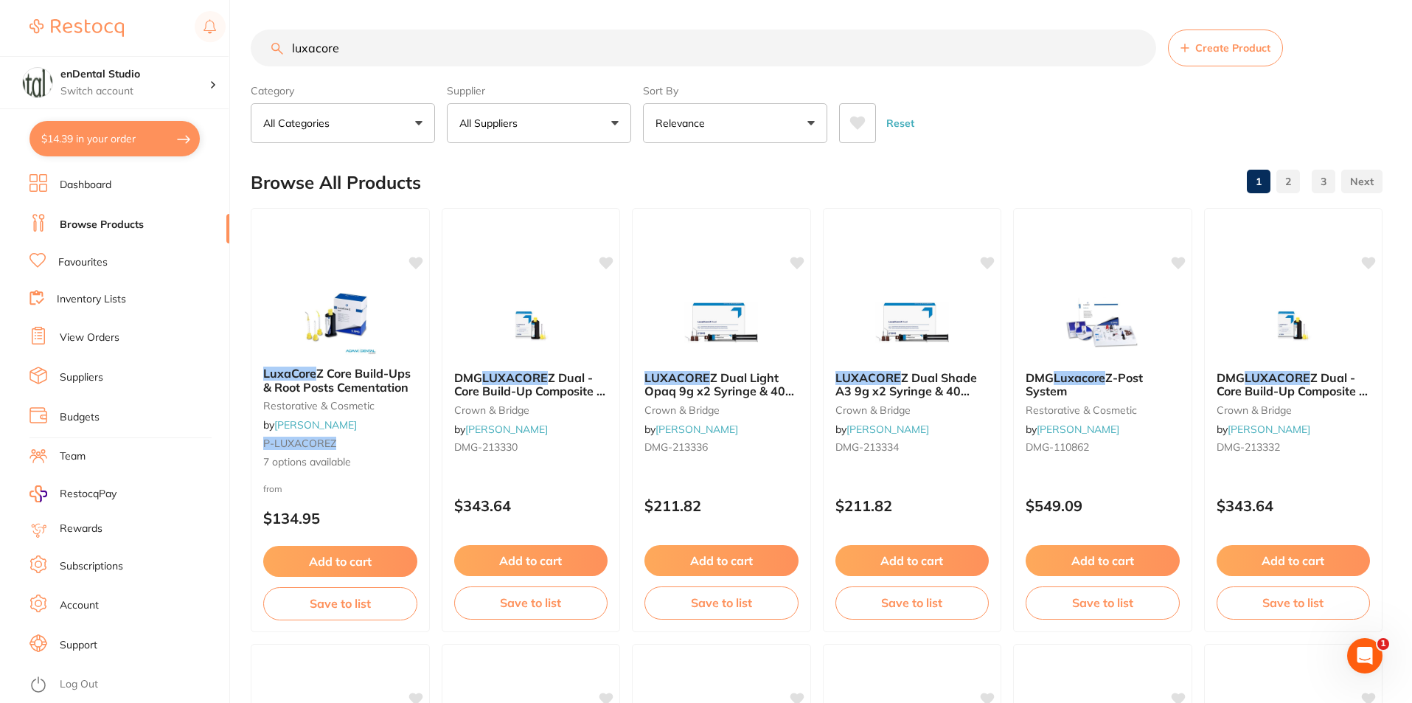
drag, startPoint x: 1276, startPoint y: 377, endPoint x: 1388, endPoint y: 123, distance: 277.4
